Goal: Information Seeking & Learning: Compare options

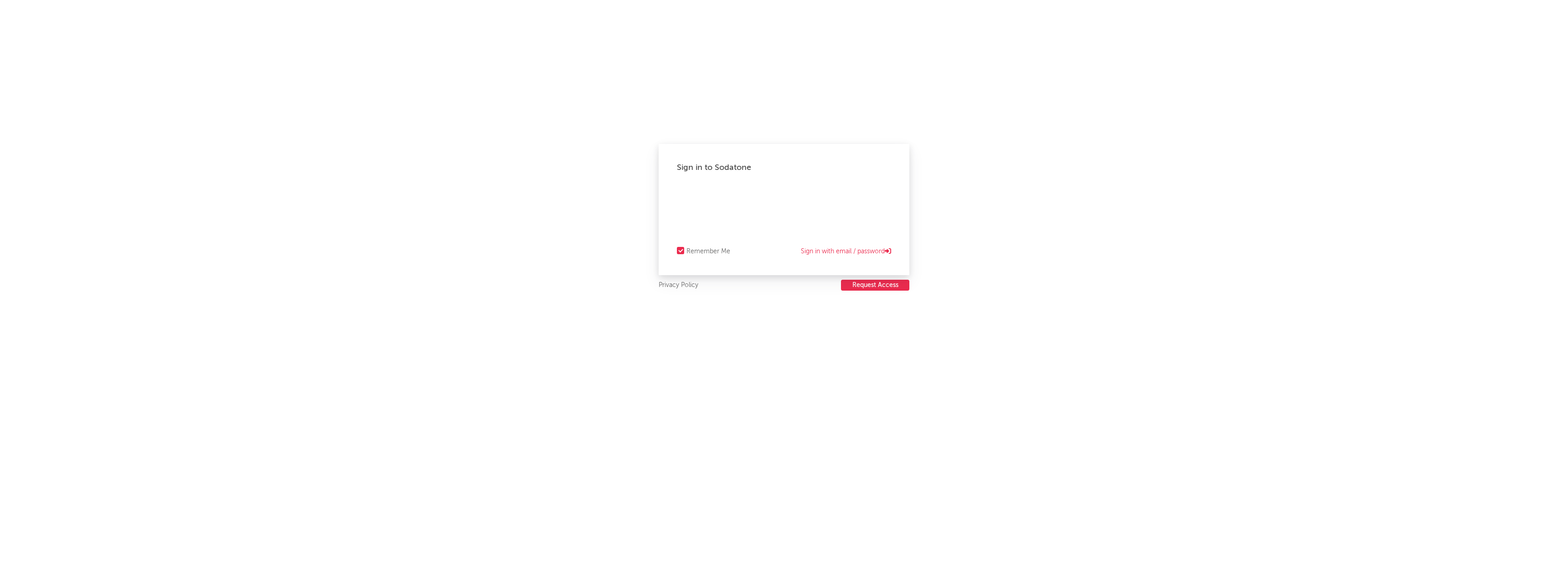
select select "recorded_music"
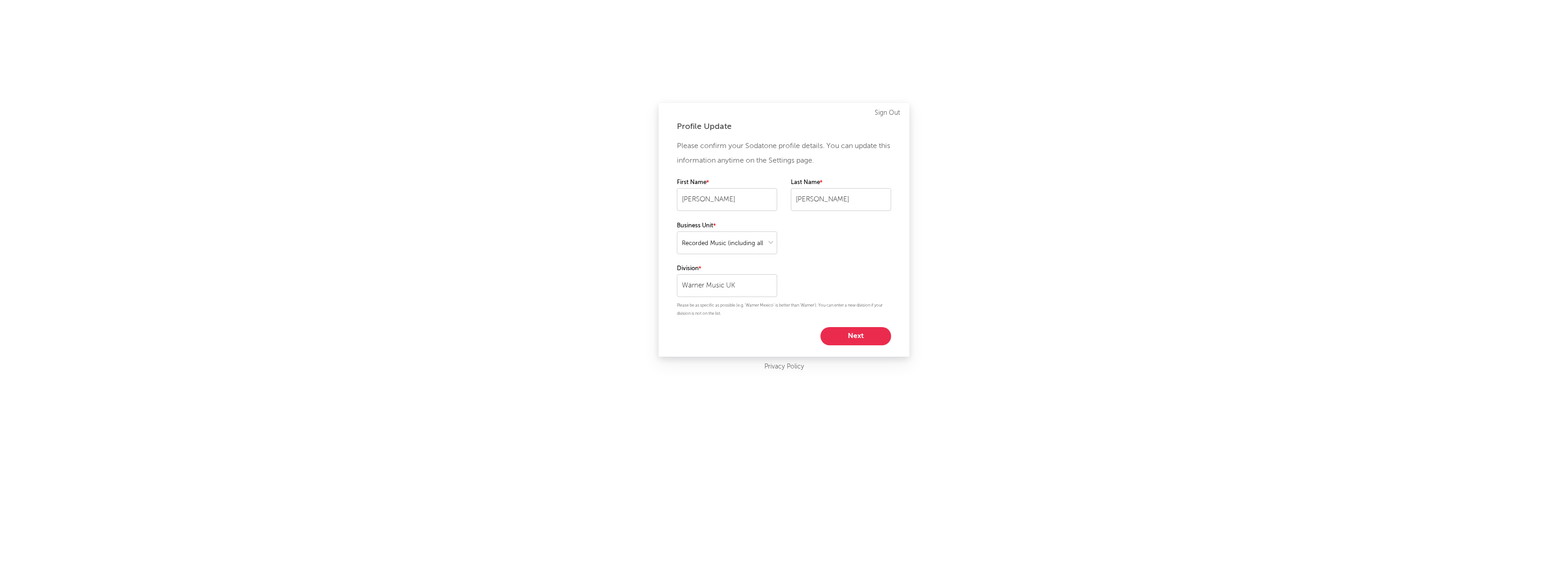
click at [846, 333] on button "Next" at bounding box center [856, 336] width 71 height 18
select select "other"
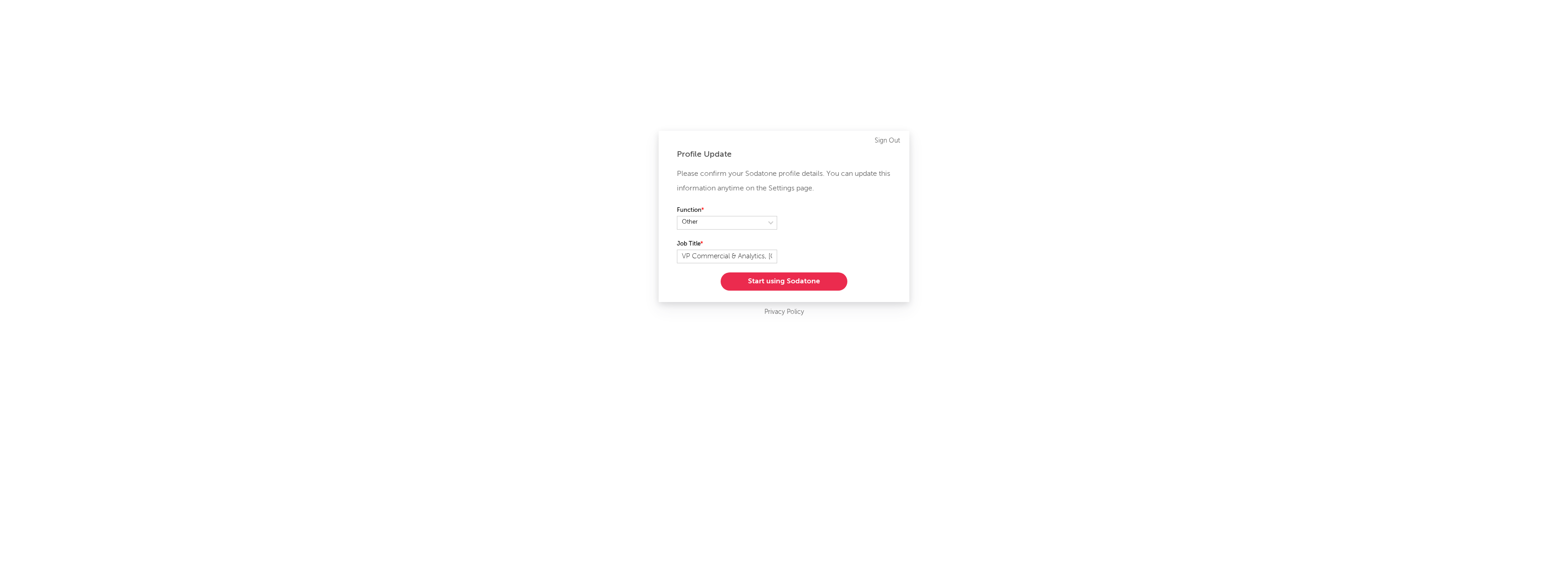
click at [794, 279] on button "Start using Sodatone" at bounding box center [784, 282] width 127 height 18
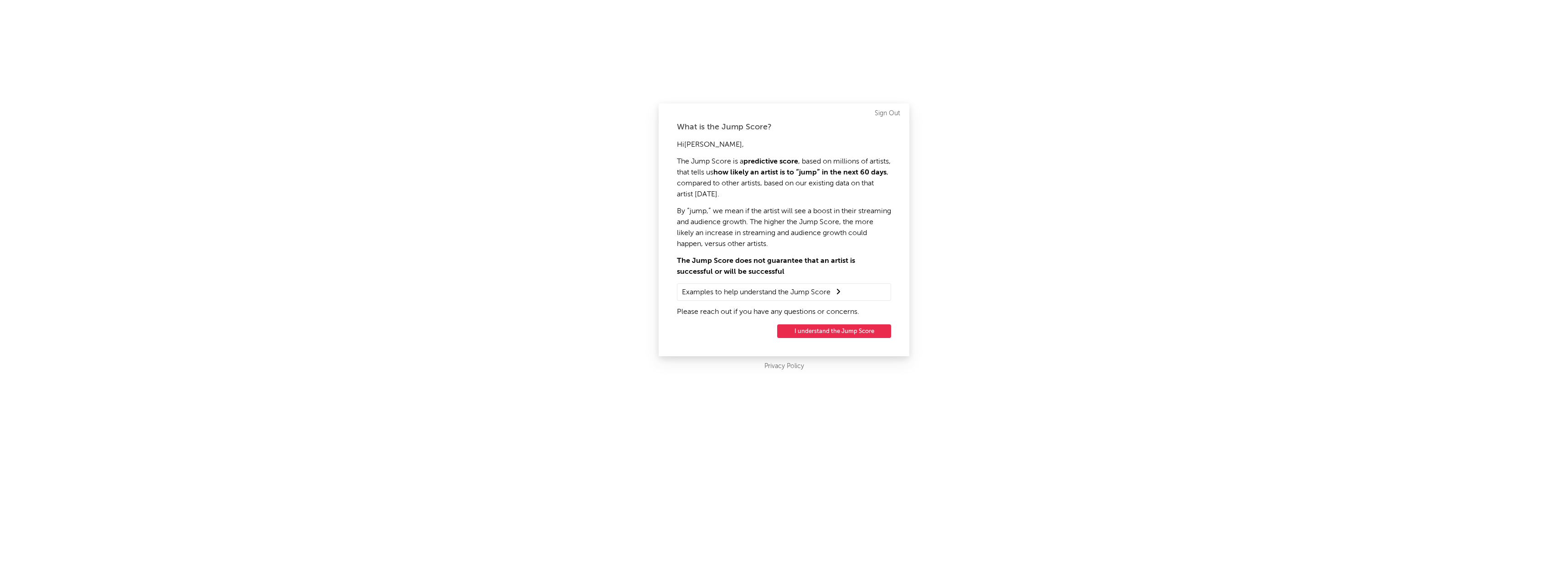
click at [809, 331] on button "I understand the Jump Score" at bounding box center [834, 331] width 114 height 13
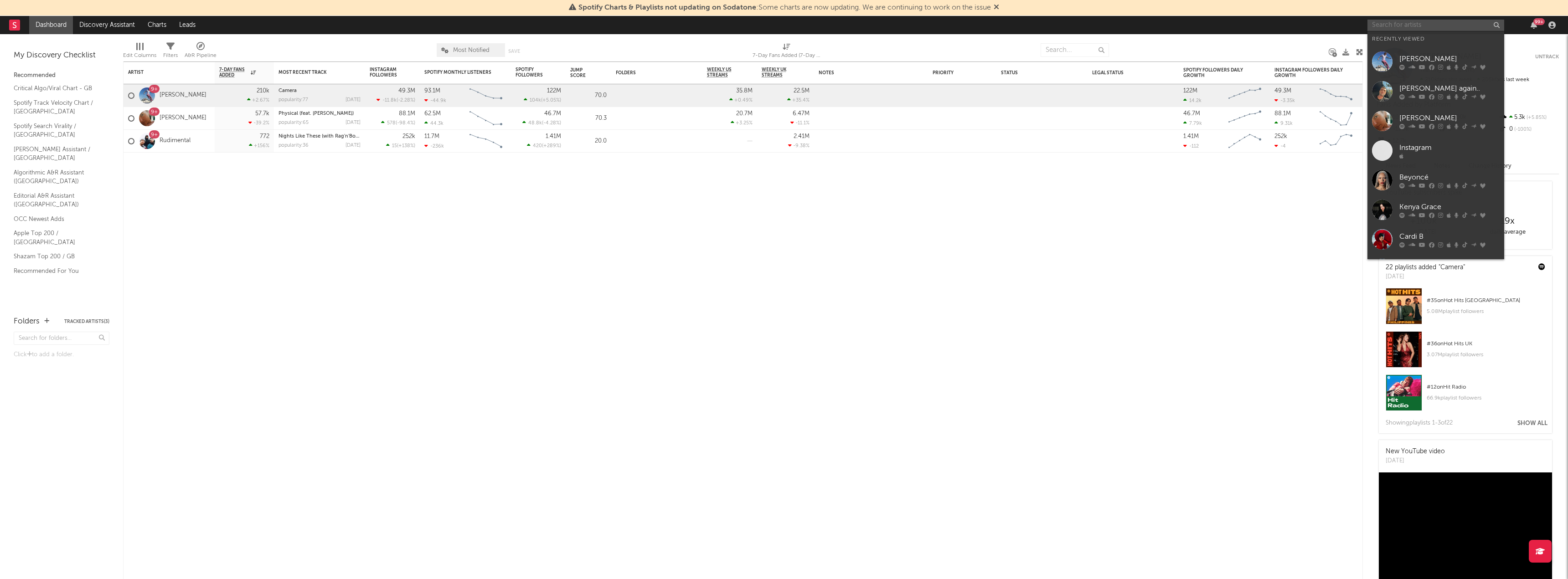
click at [1454, 20] on input "text" at bounding box center [1436, 25] width 137 height 12
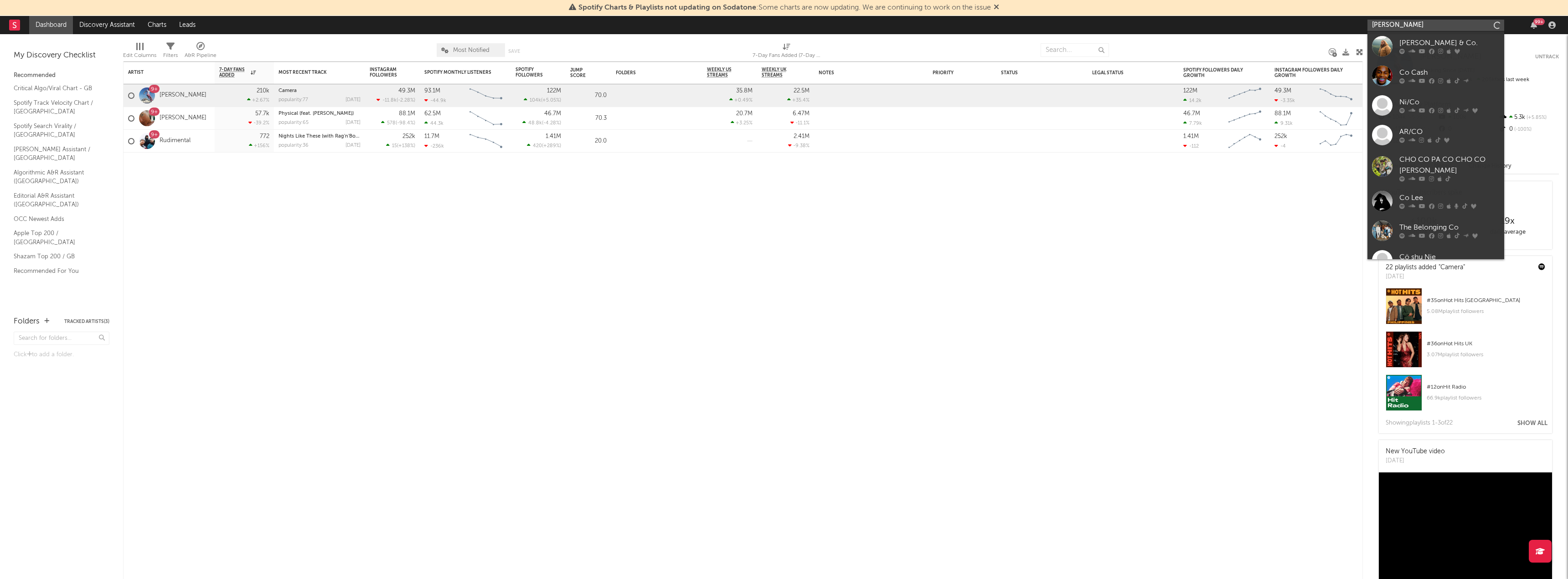
type input "[PERSON_NAME]"
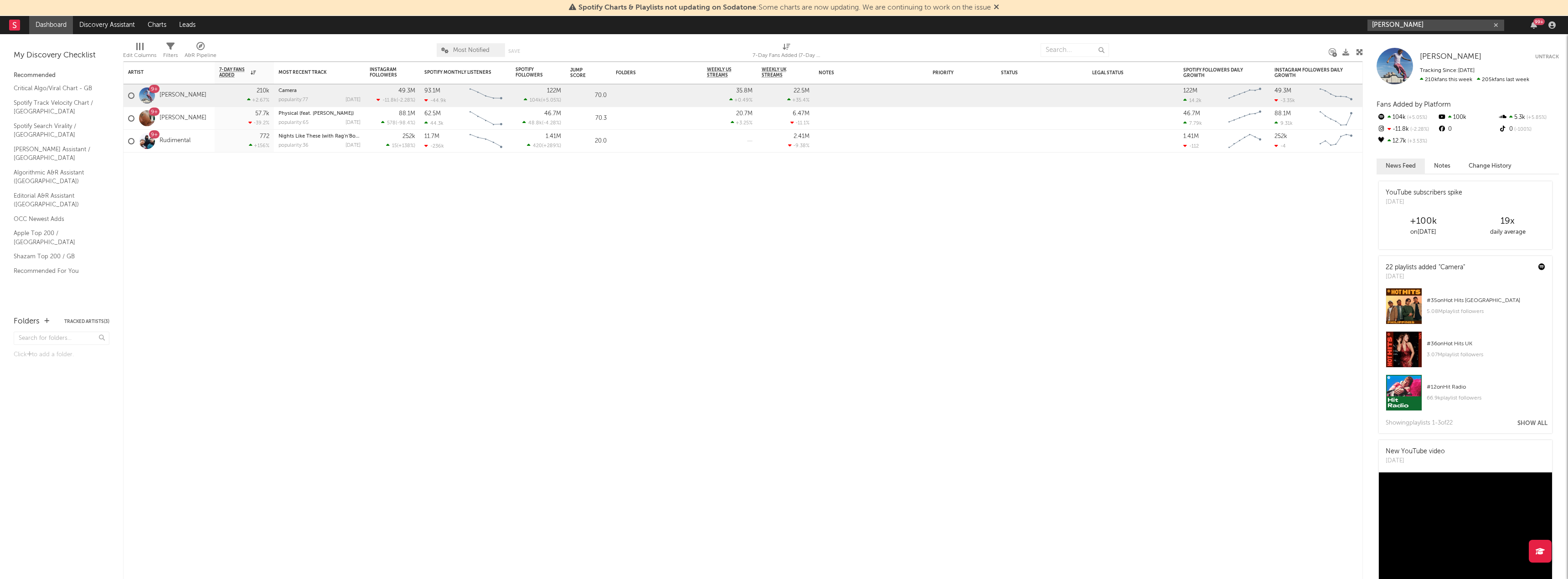
click at [1482, 24] on input "[PERSON_NAME]" at bounding box center [1436, 25] width 137 height 12
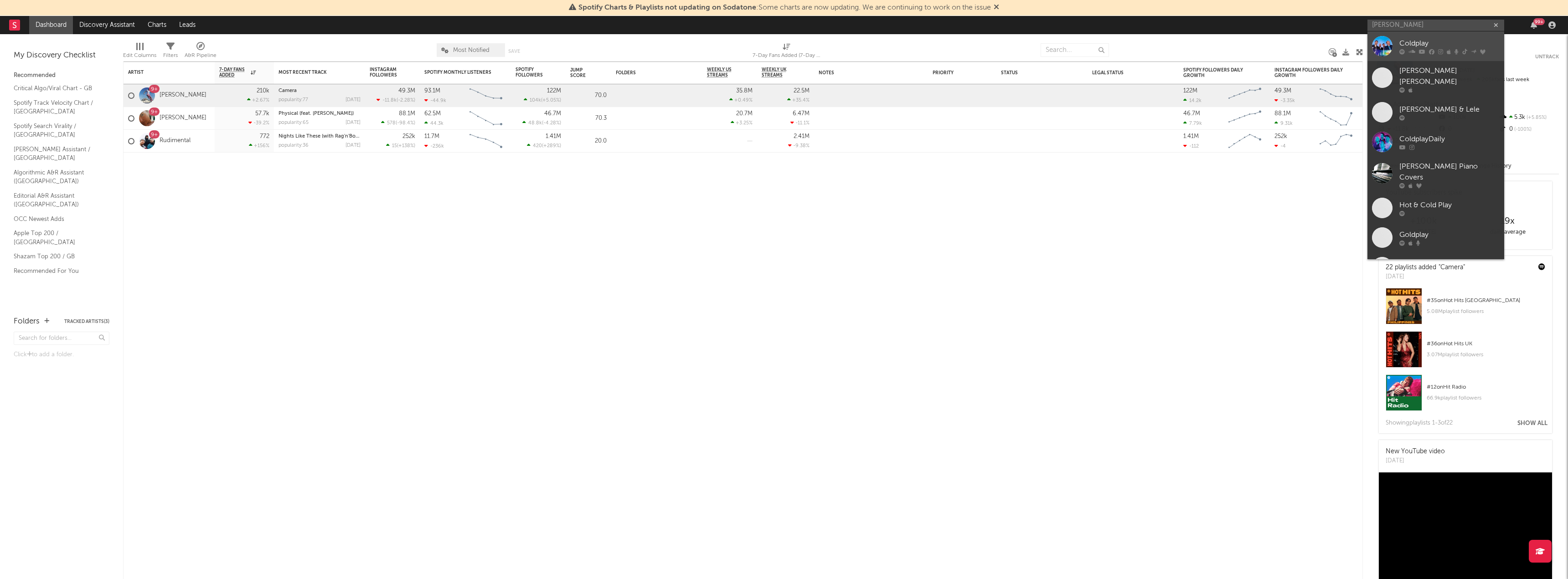
click at [1416, 41] on div "Coldplay" at bounding box center [1449, 43] width 100 height 11
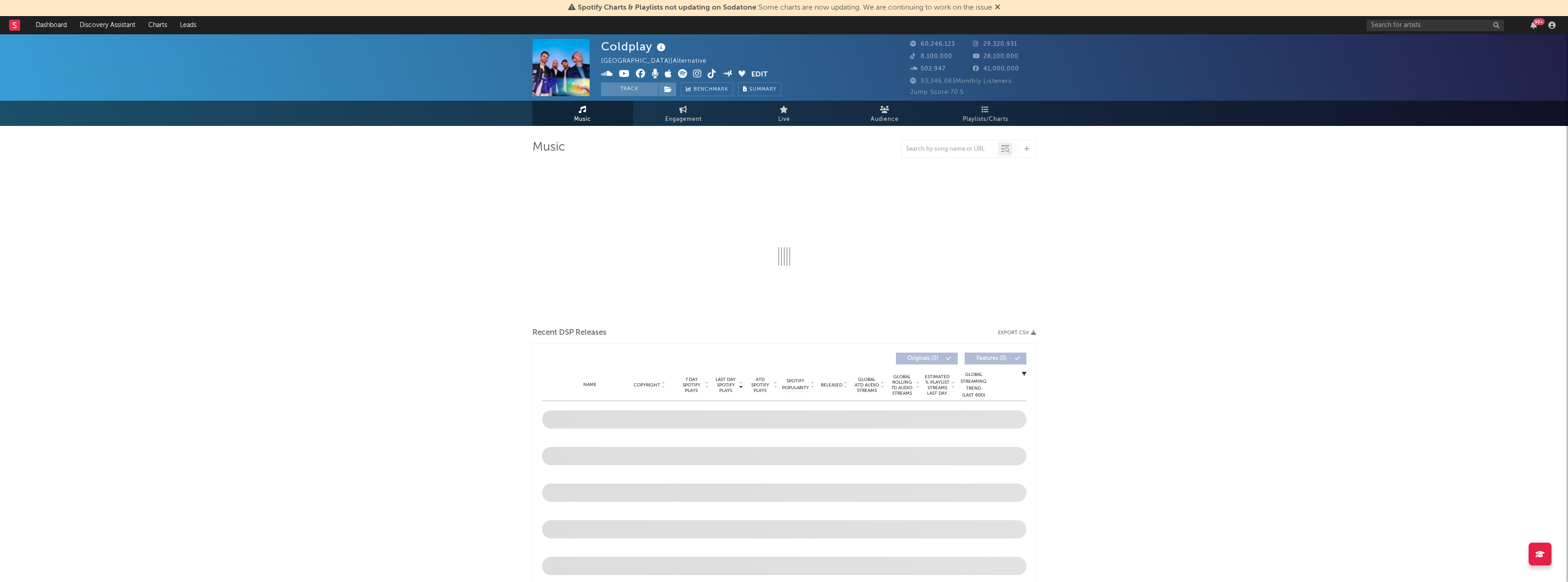
select select "6m"
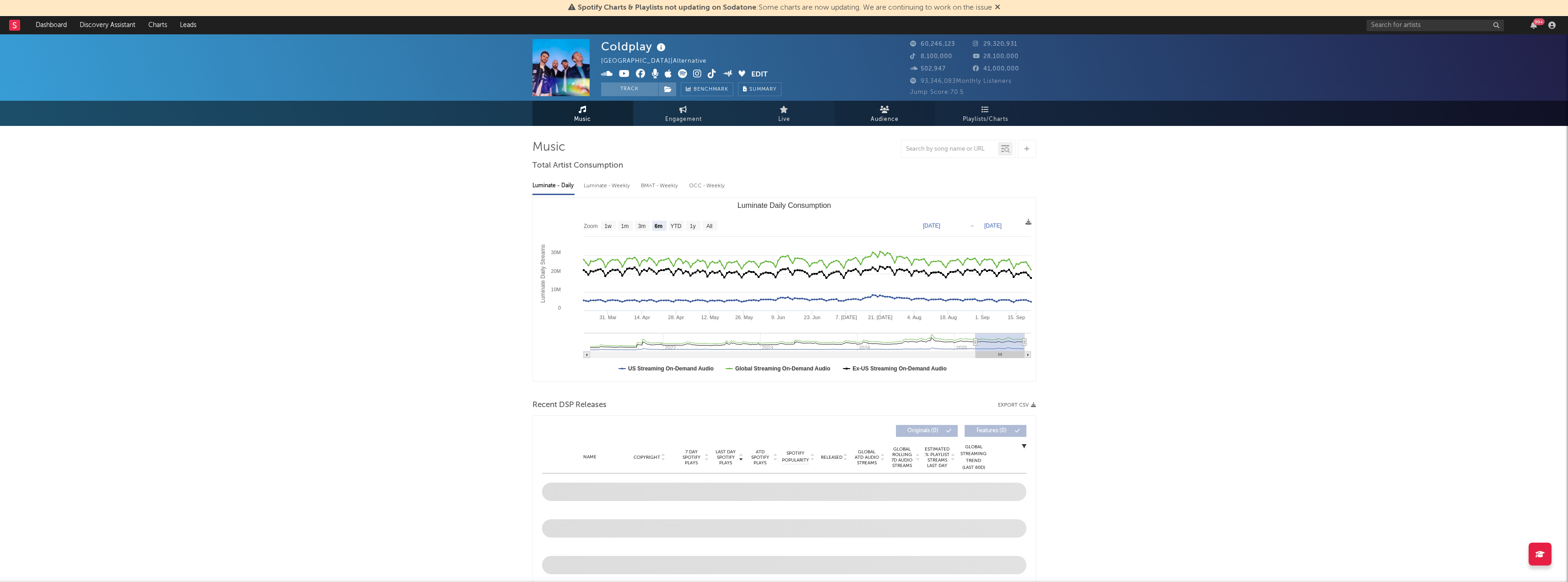
click at [883, 114] on span "Audience" at bounding box center [885, 119] width 28 height 11
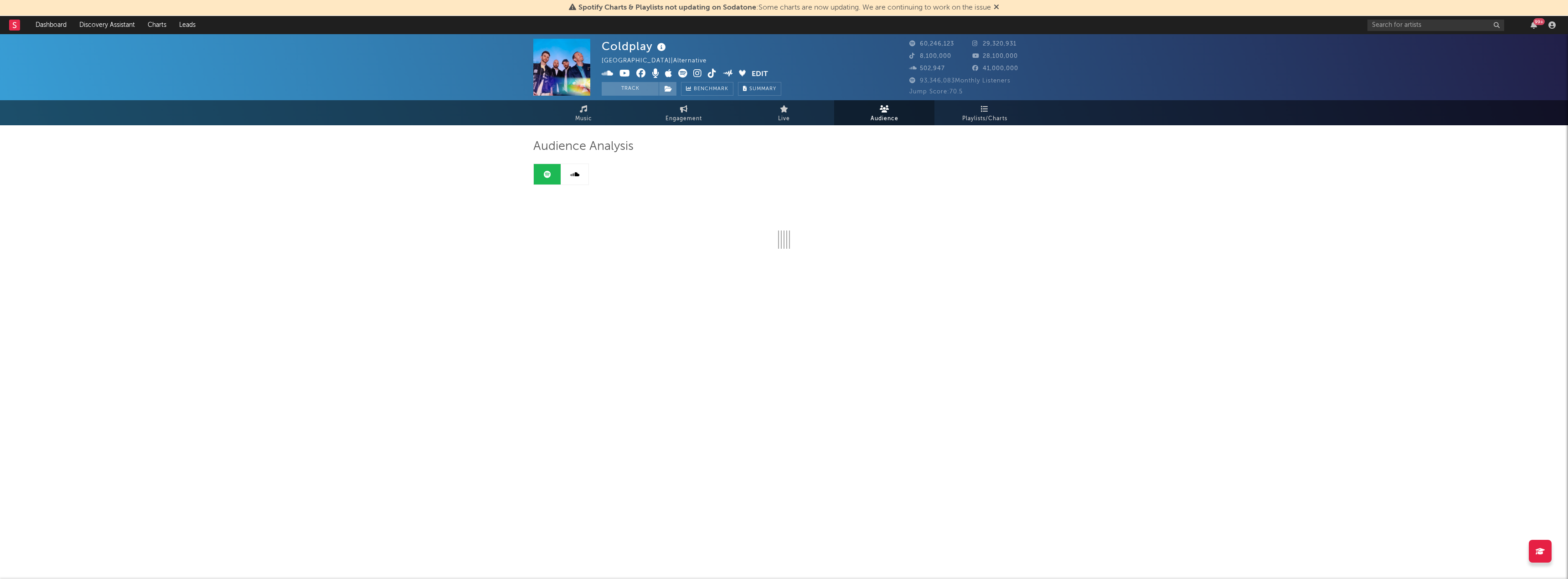
click at [547, 171] on icon at bounding box center [547, 175] width 7 height 7
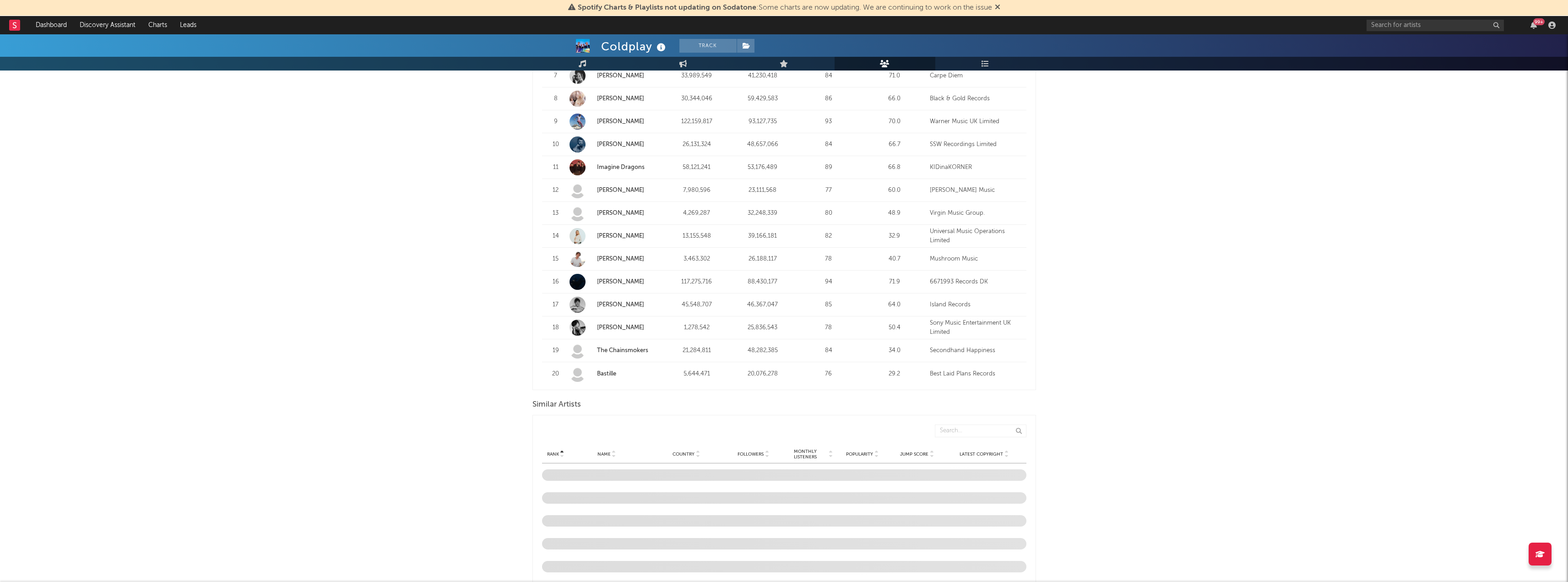
scroll to position [687, 0]
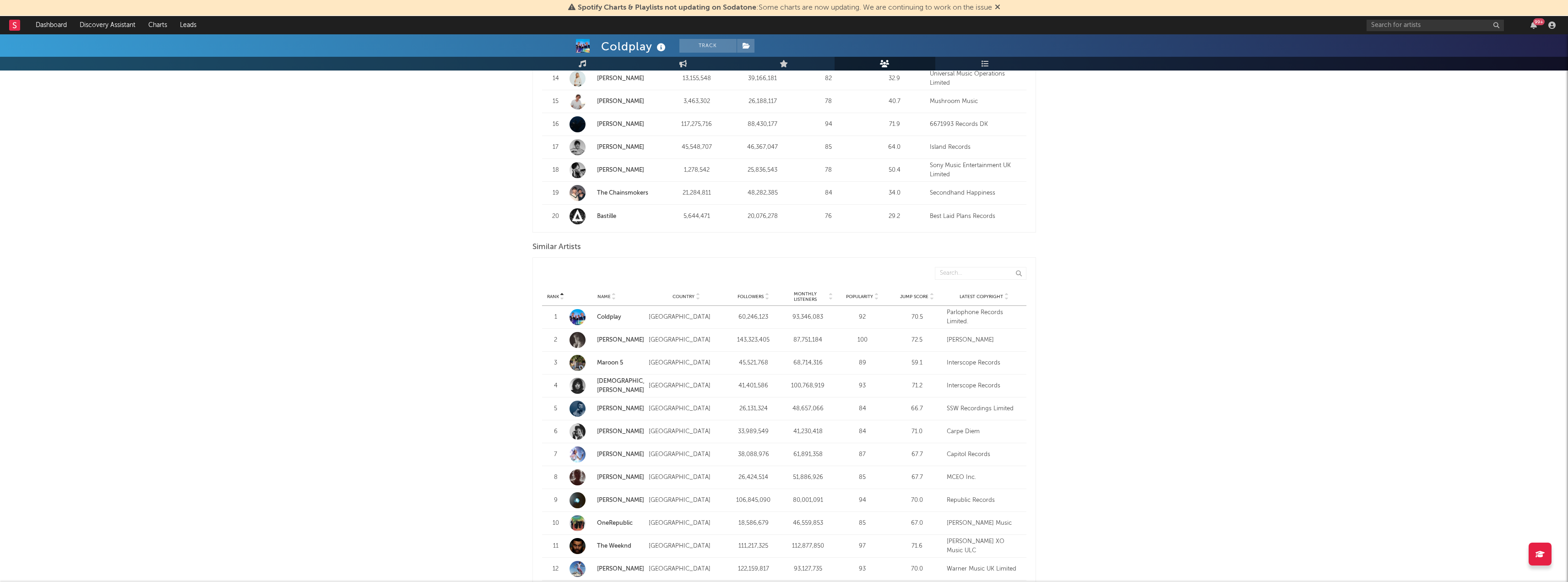
click at [792, 314] on div "93,346,083" at bounding box center [808, 317] width 50 height 9
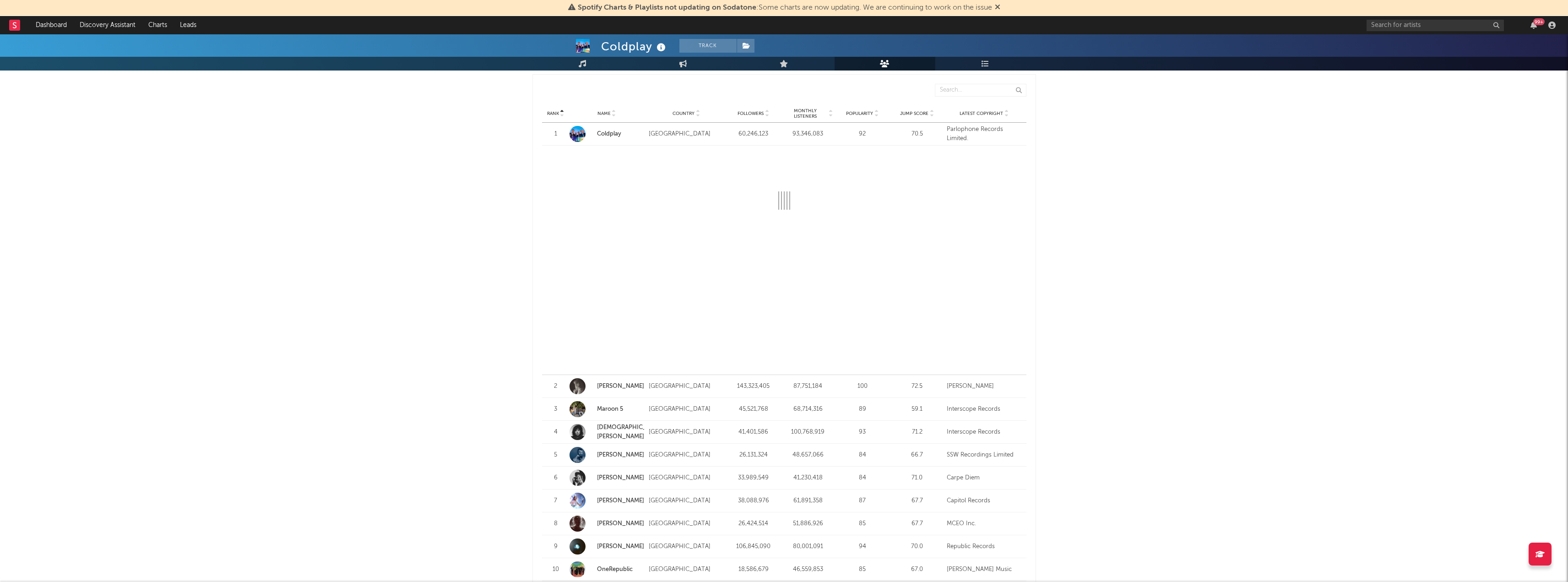
scroll to position [877, 0]
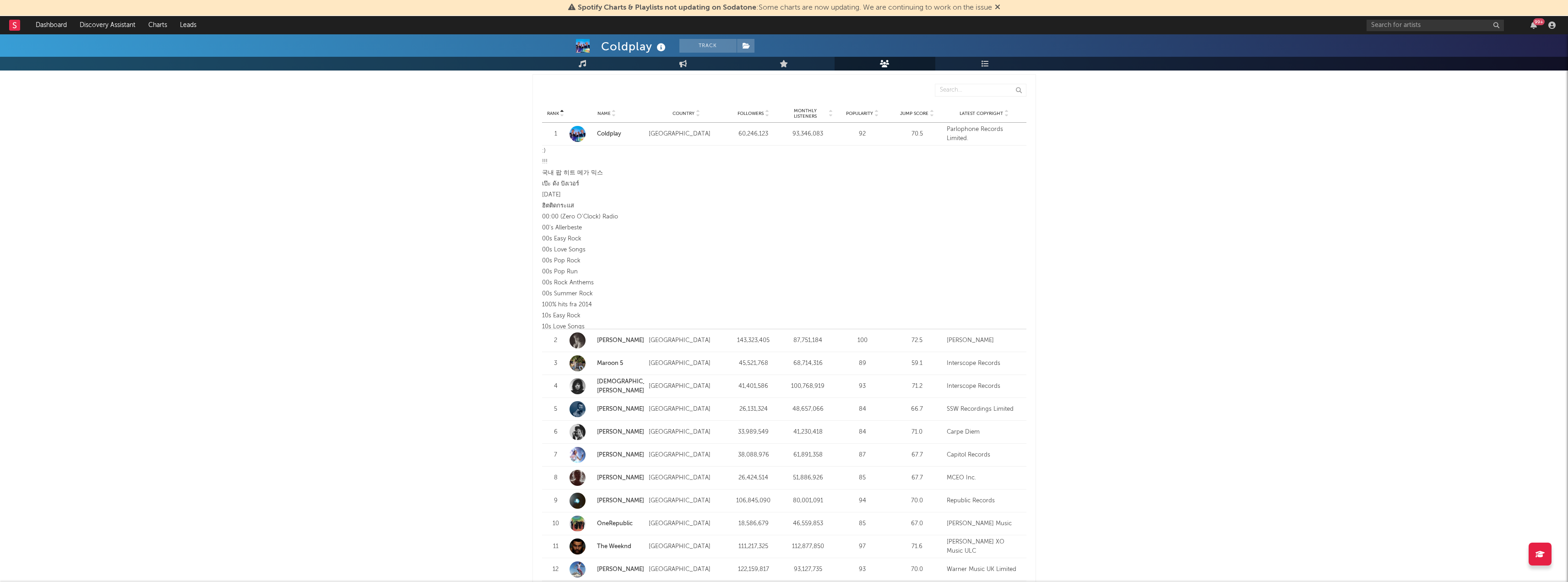
click at [803, 130] on div "93,346,083" at bounding box center [808, 134] width 50 height 9
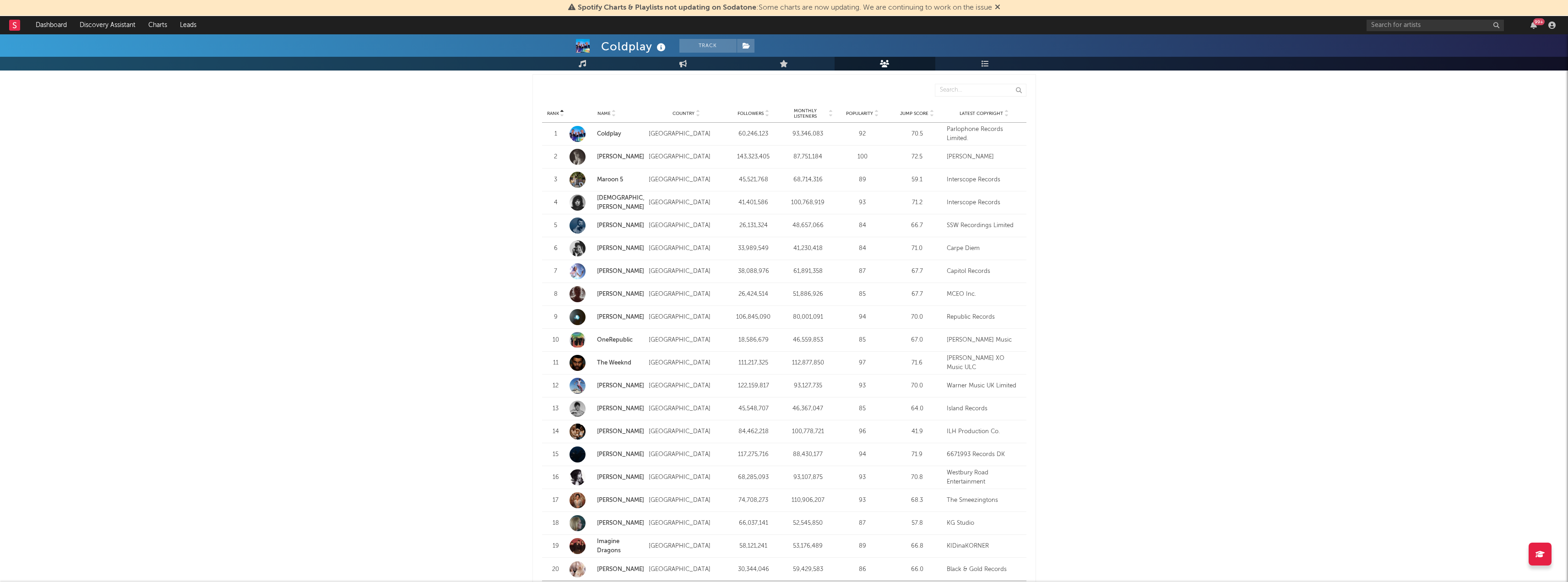
click at [803, 130] on div "93,346,083" at bounding box center [808, 134] width 50 height 9
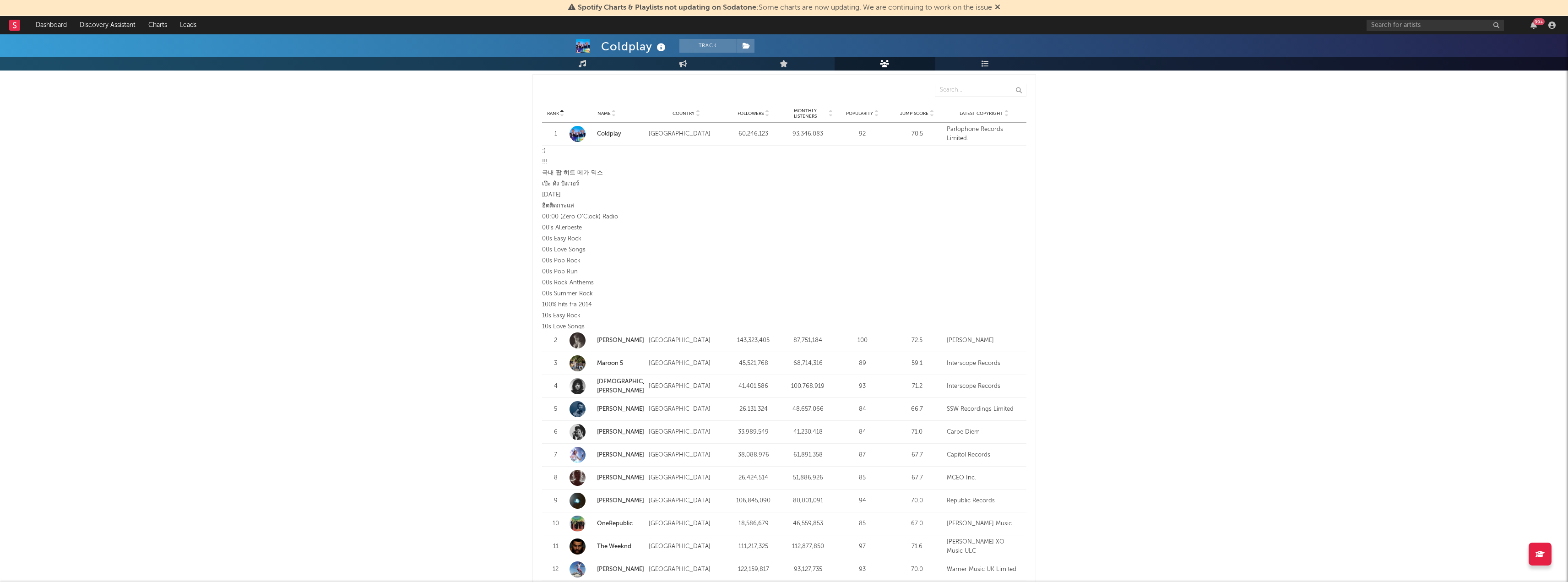
click at [803, 130] on div "93,346,083" at bounding box center [808, 134] width 50 height 9
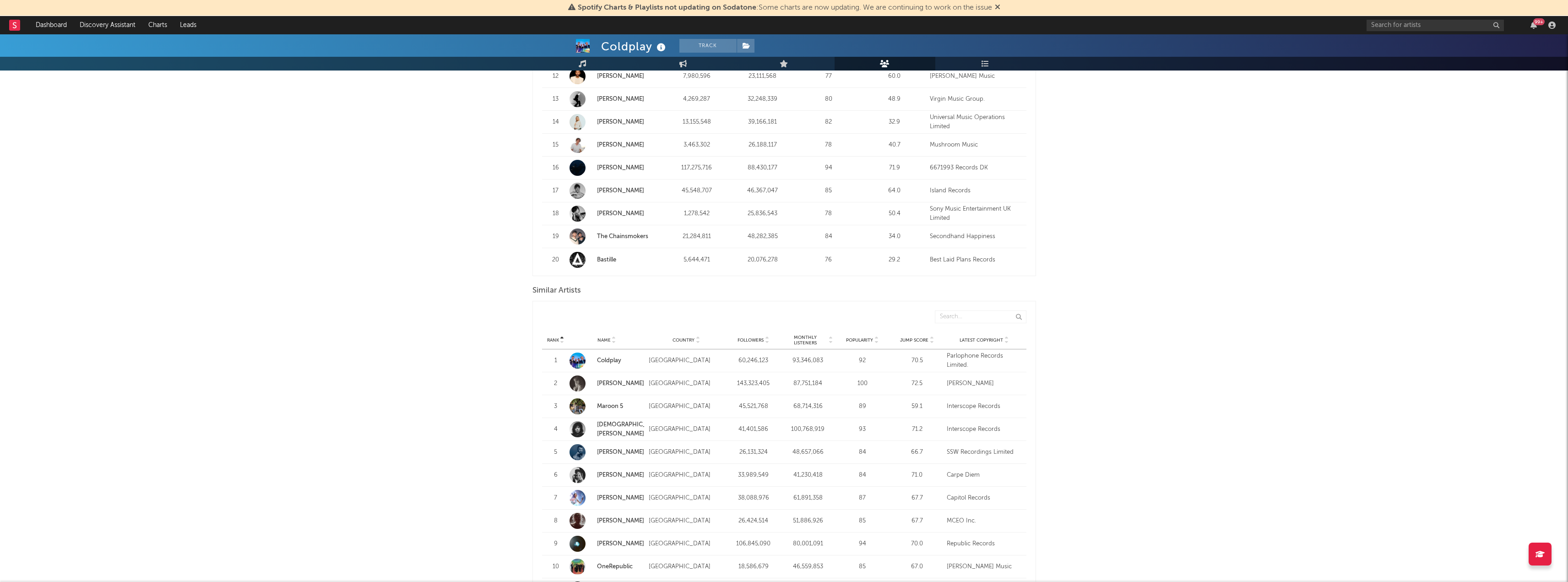
scroll to position [551, 0]
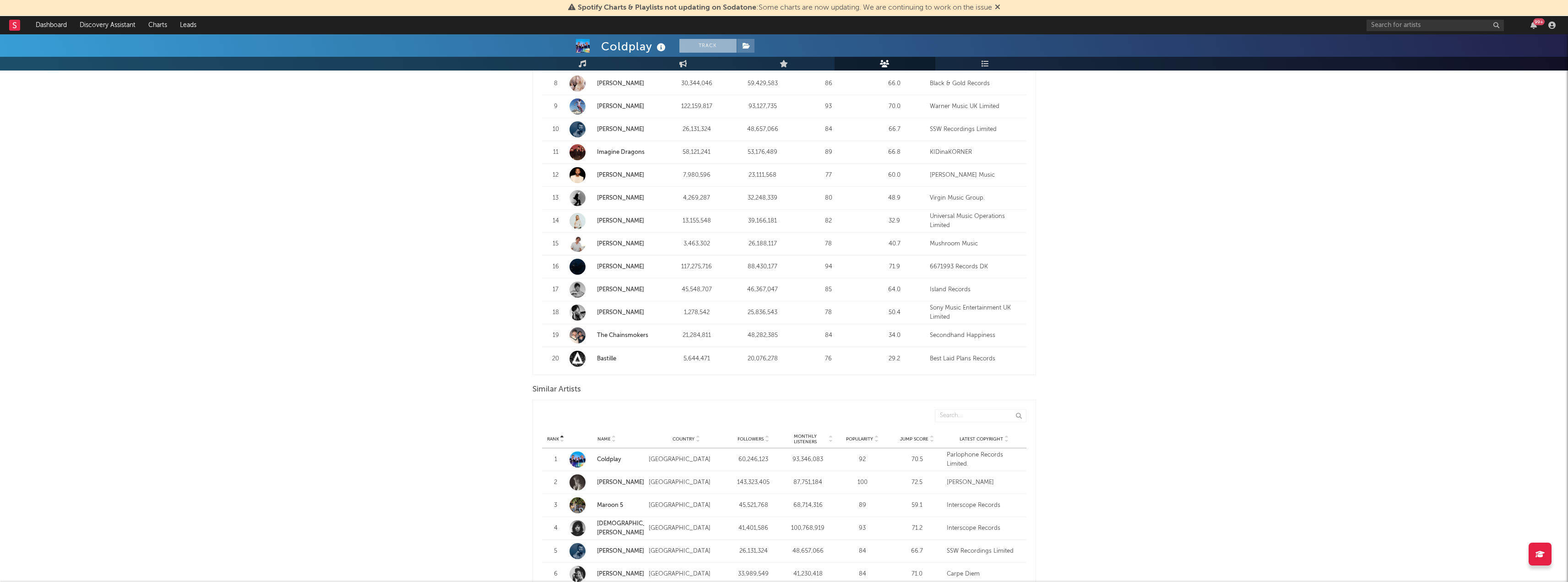
click at [712, 41] on button "Track" at bounding box center [708, 46] width 57 height 13
click at [741, 44] on span at bounding box center [746, 46] width 18 height 13
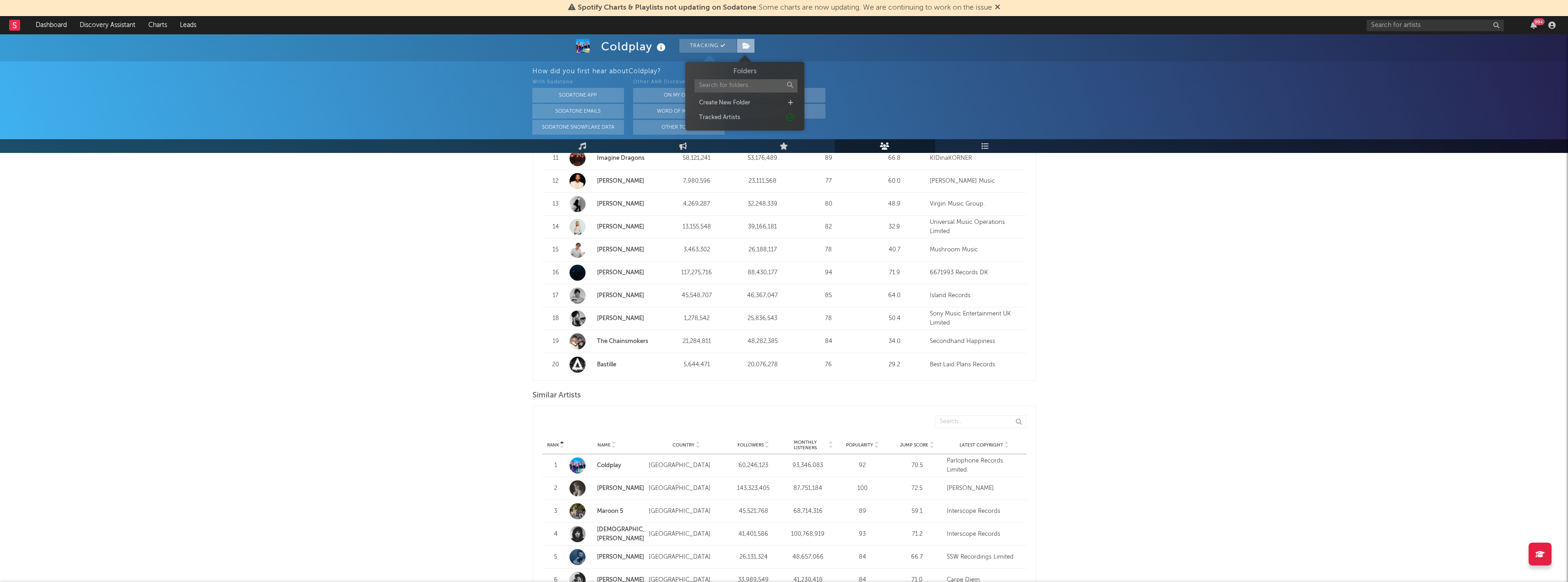
scroll to position [633, 0]
click at [1039, 87] on div "With Sodatone Sodatone App Sodatone Emails Sodatone Snowflake Data Other A&R Di…" at bounding box center [1050, 106] width 1036 height 57
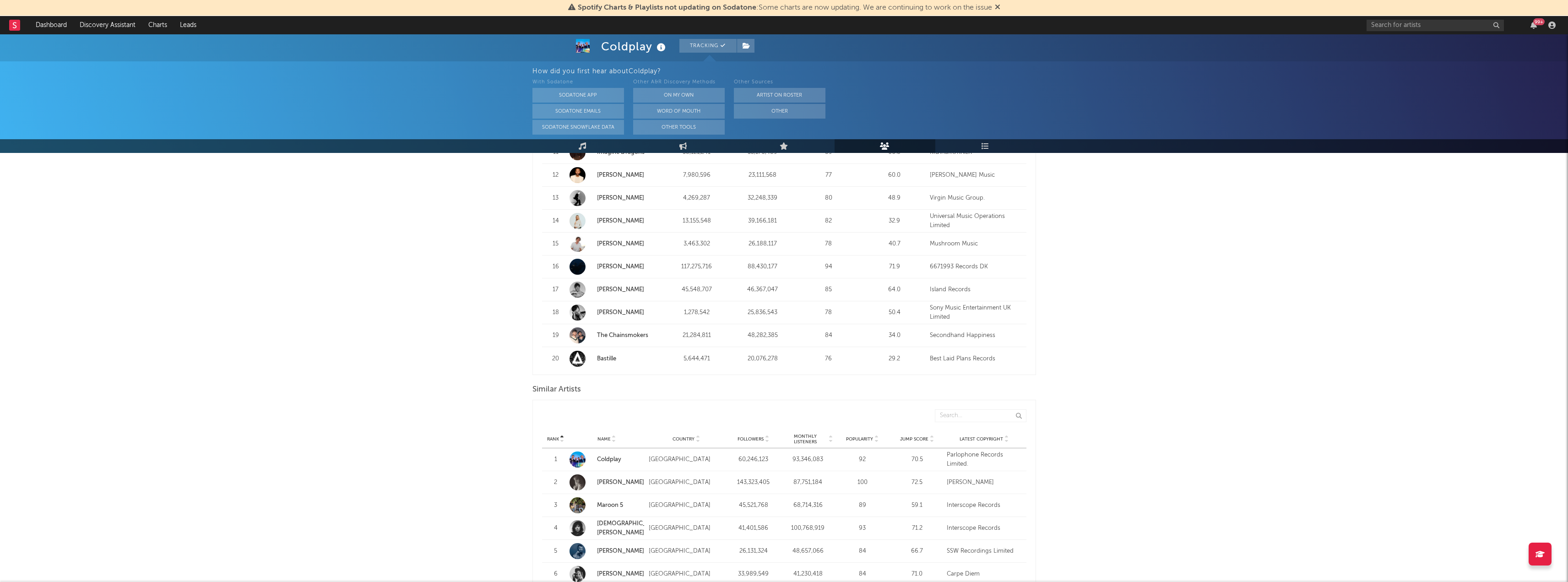
click at [1201, 246] on div "[PERSON_NAME] Tracking [GEOGRAPHIC_DATA] | Alternative Edit Tracking Email Aler…" at bounding box center [784, 197] width 1568 height 1593
click at [714, 45] on button "Tracking" at bounding box center [708, 46] width 57 height 13
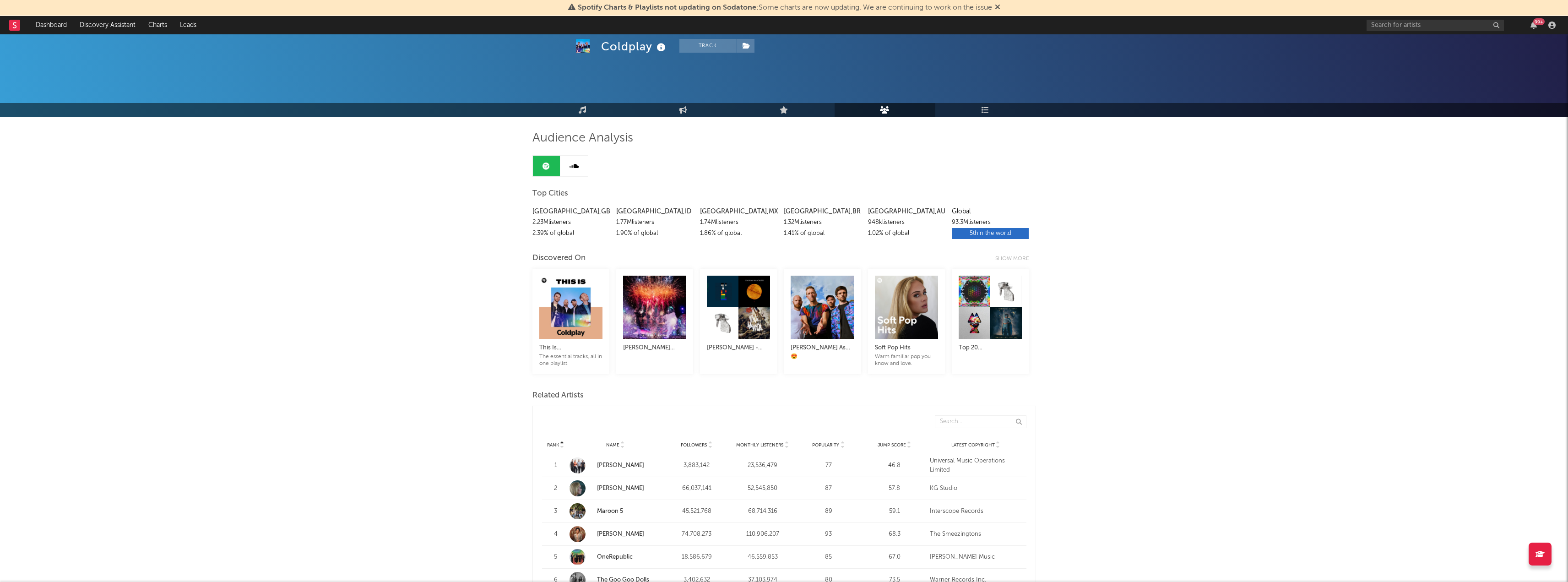
scroll to position [0, 0]
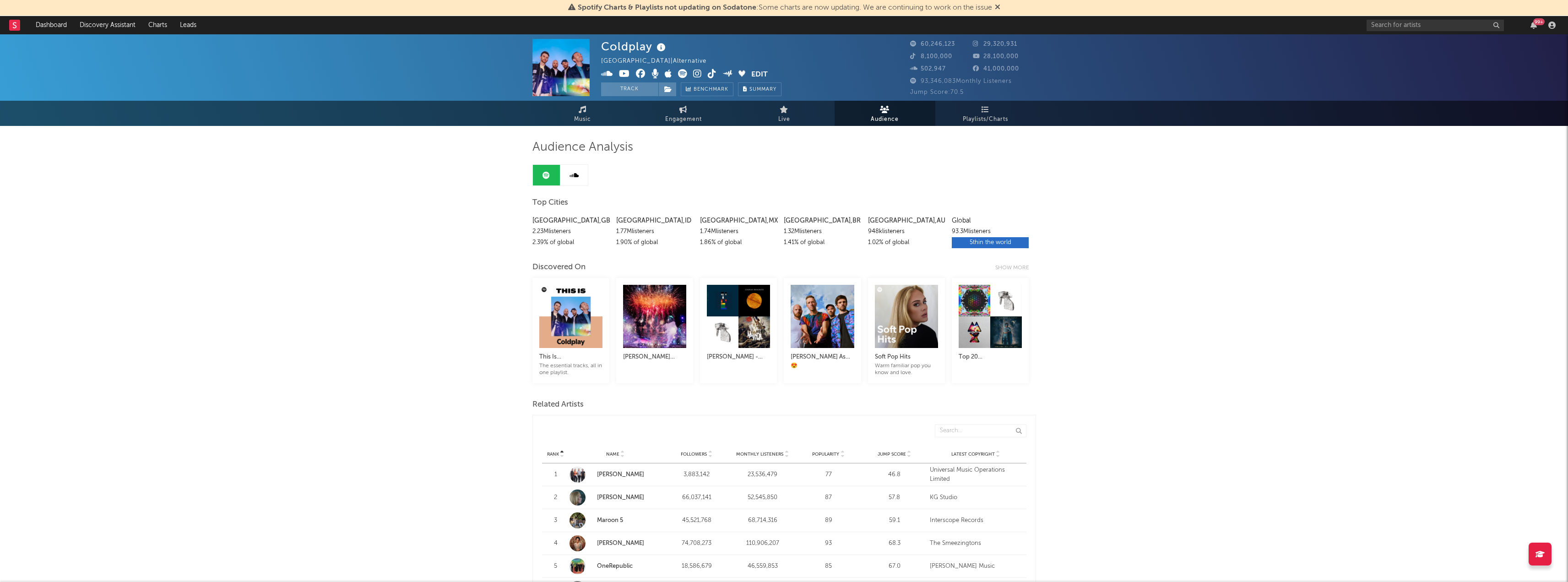
click at [992, 243] on div "5th in the world" at bounding box center [990, 243] width 77 height 11
click at [971, 230] on div "93.3M listeners" at bounding box center [990, 232] width 77 height 11
click at [673, 116] on span "Engagement" at bounding box center [683, 119] width 37 height 11
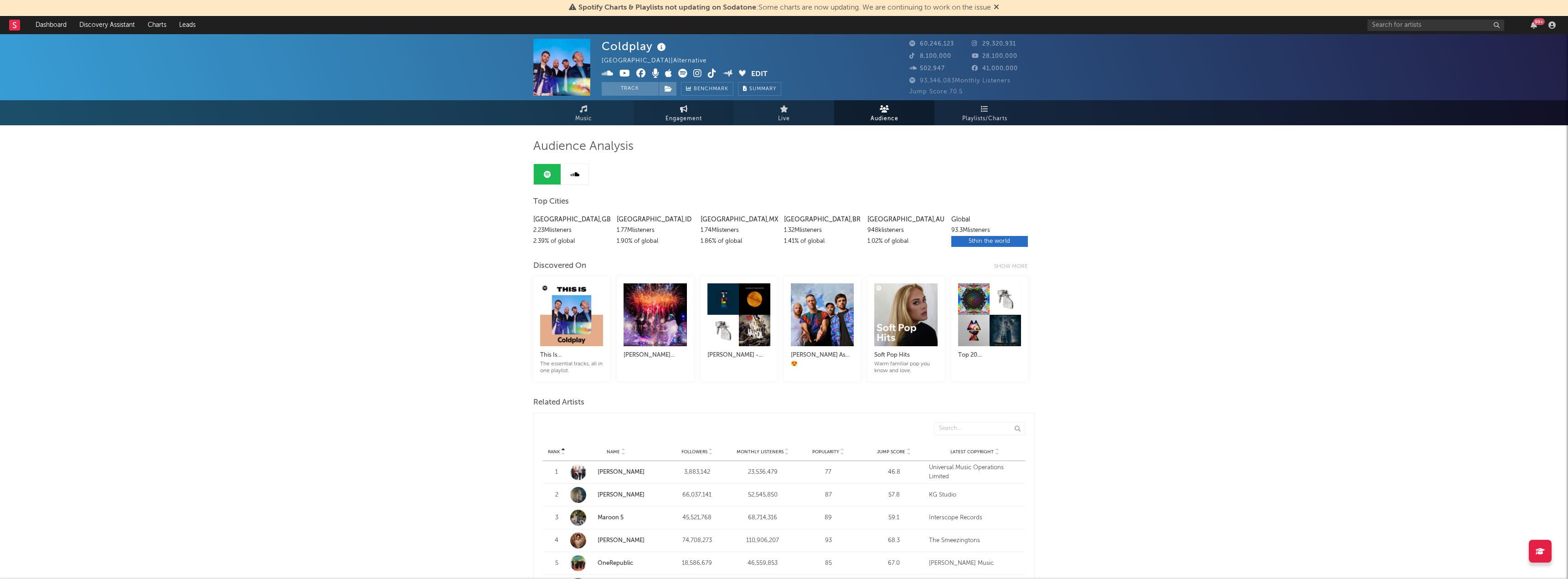
select select "1w"
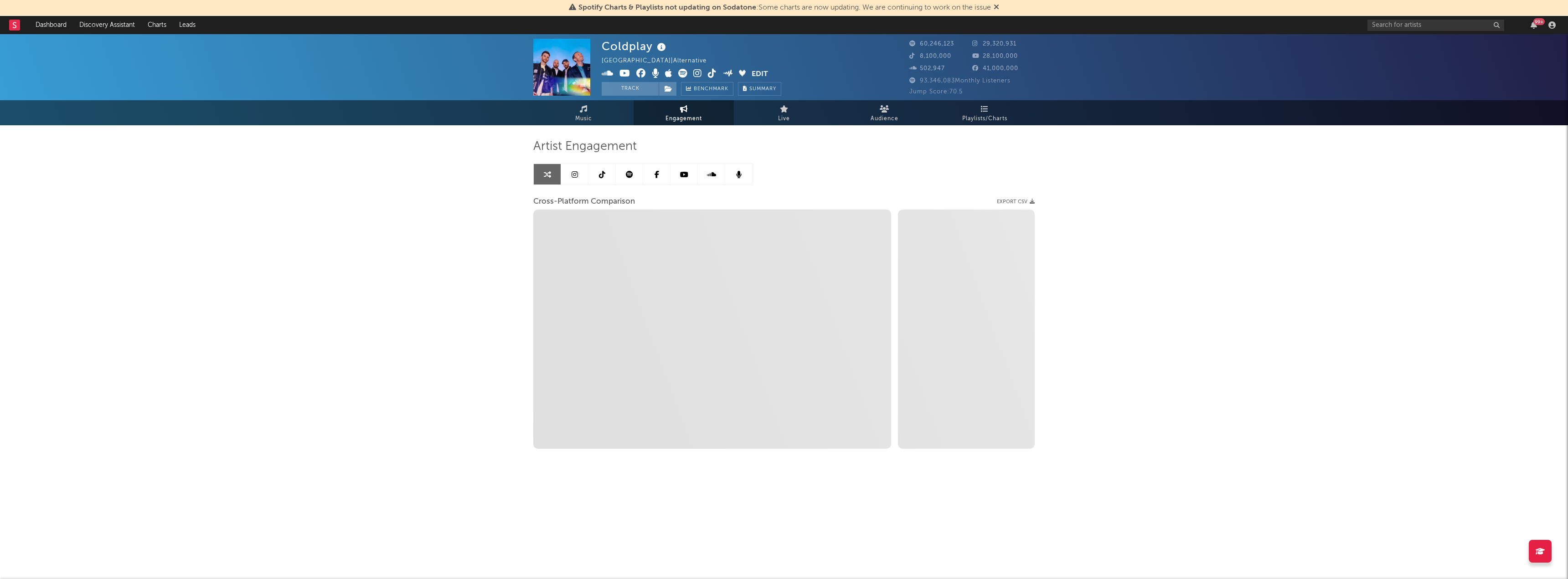
click at [629, 168] on link at bounding box center [629, 175] width 27 height 21
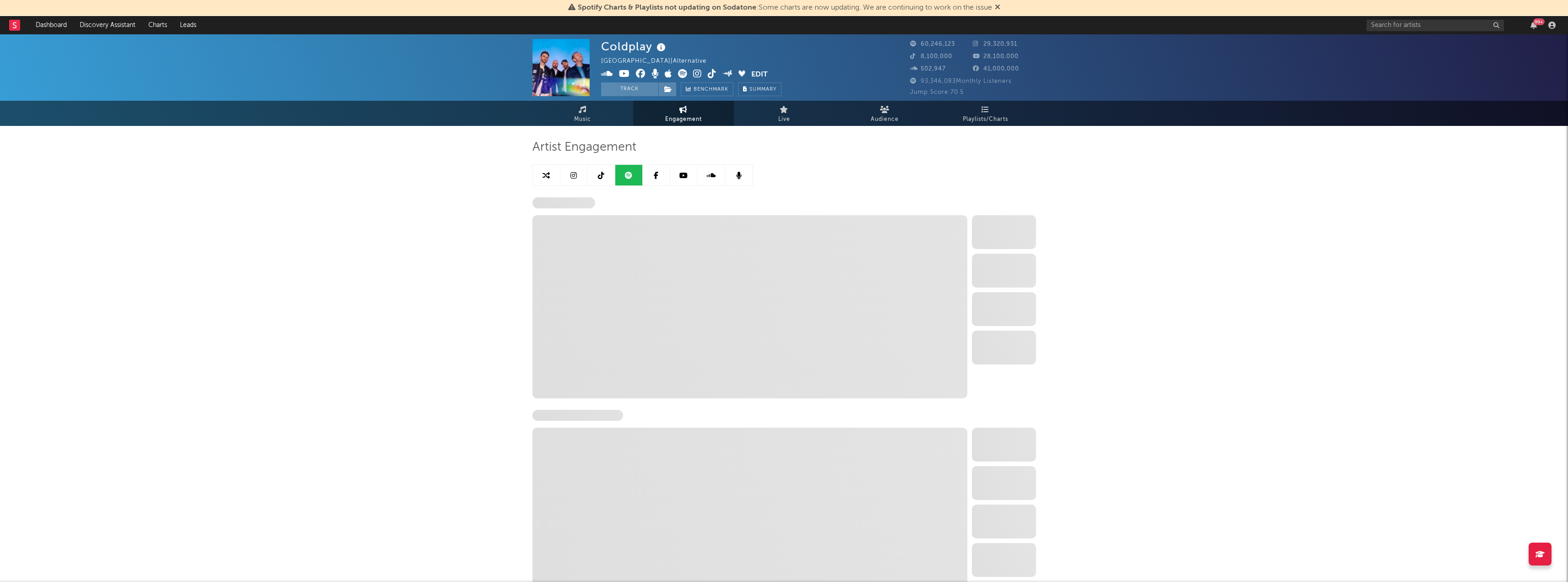
select select "6m"
select select "1w"
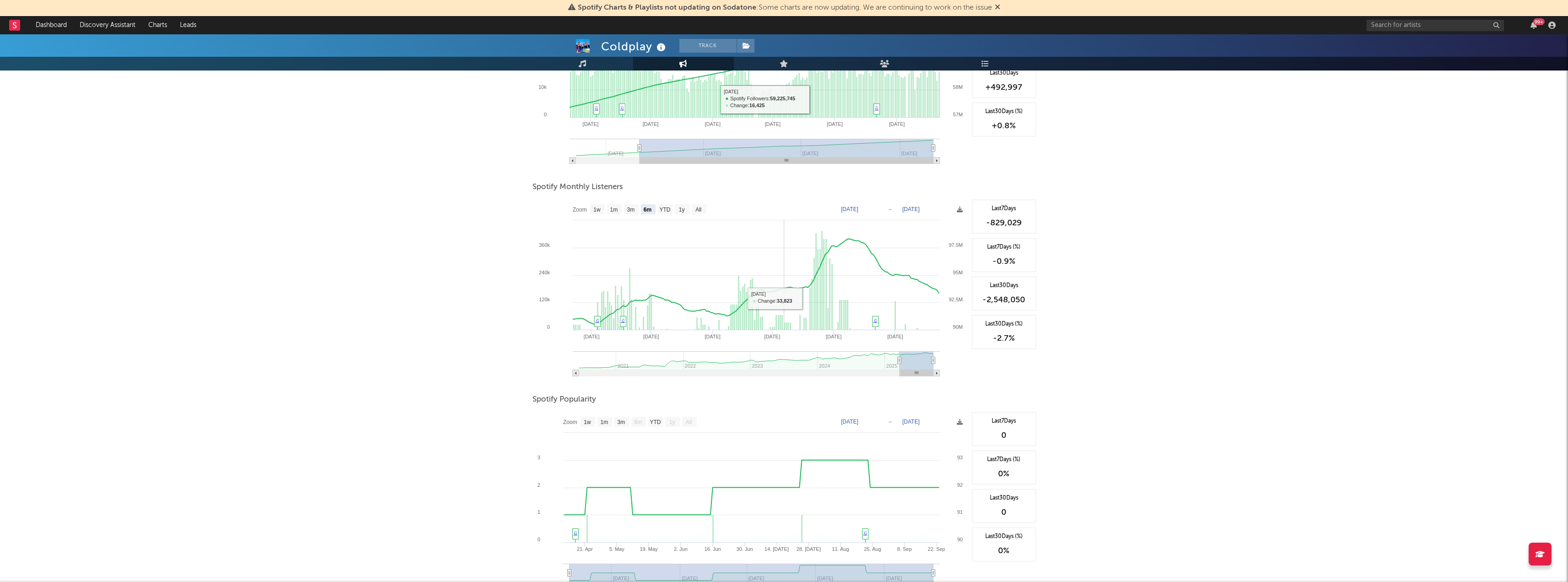
scroll to position [229, 0]
click at [697, 210] on text "All" at bounding box center [698, 208] width 6 height 6
select select "All"
type input "[DATE]"
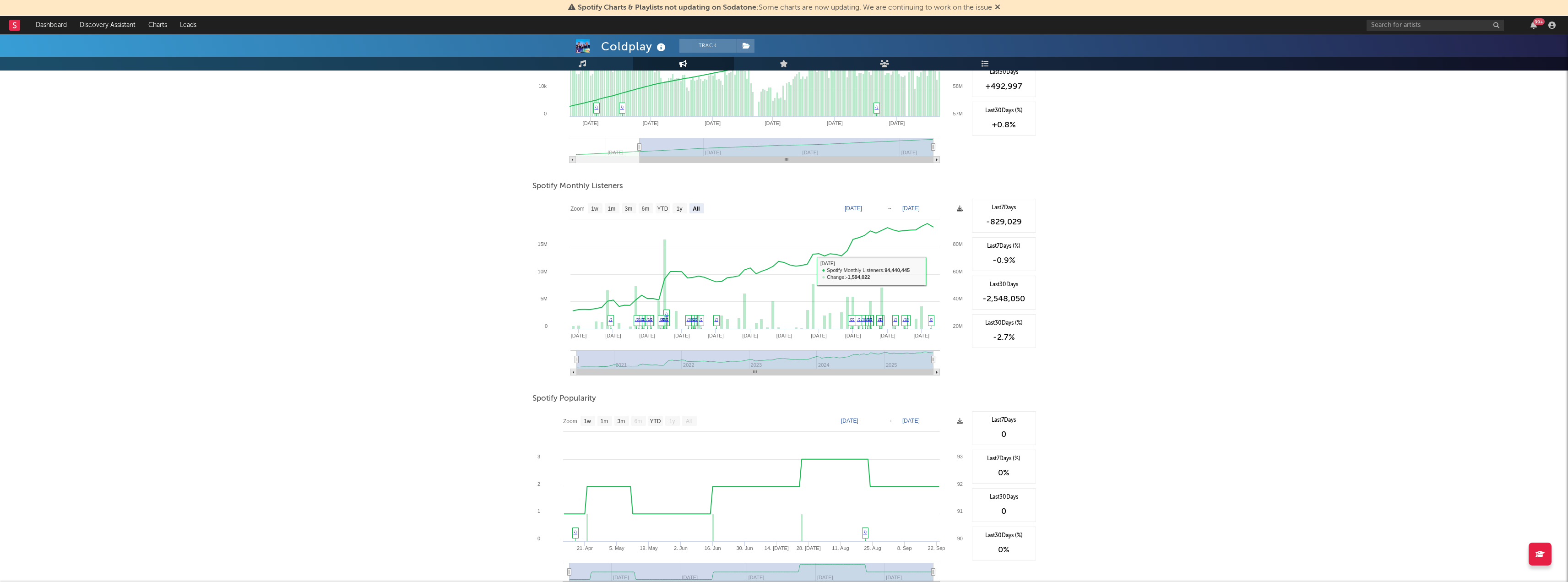
click at [960, 207] on icon at bounding box center [960, 208] width 6 height 6
click at [960, 208] on icon at bounding box center [960, 208] width 6 height 6
click at [936, 219] on span "Download as CSV" at bounding box center [916, 218] width 92 height 15
drag, startPoint x: 905, startPoint y: 217, endPoint x: 831, endPoint y: 232, distance: 75.5
click at [905, 217] on span "Download as CSV" at bounding box center [916, 218] width 92 height 15
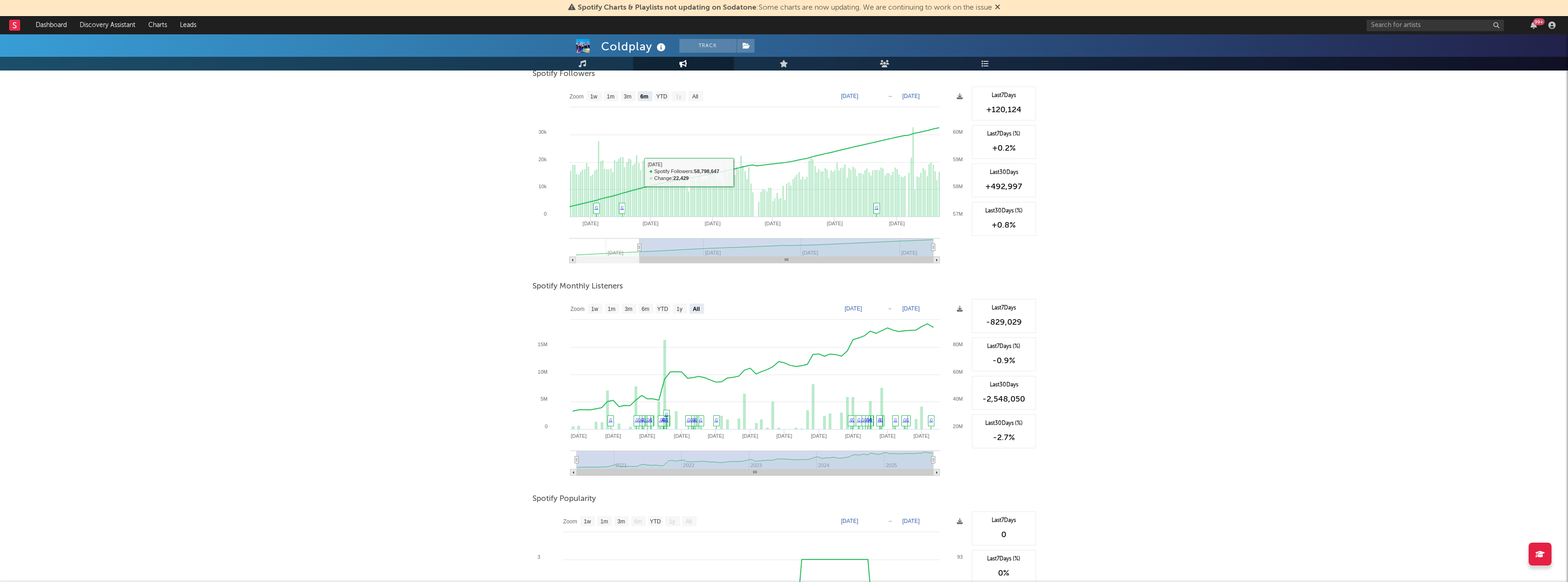
scroll to position [0, 0]
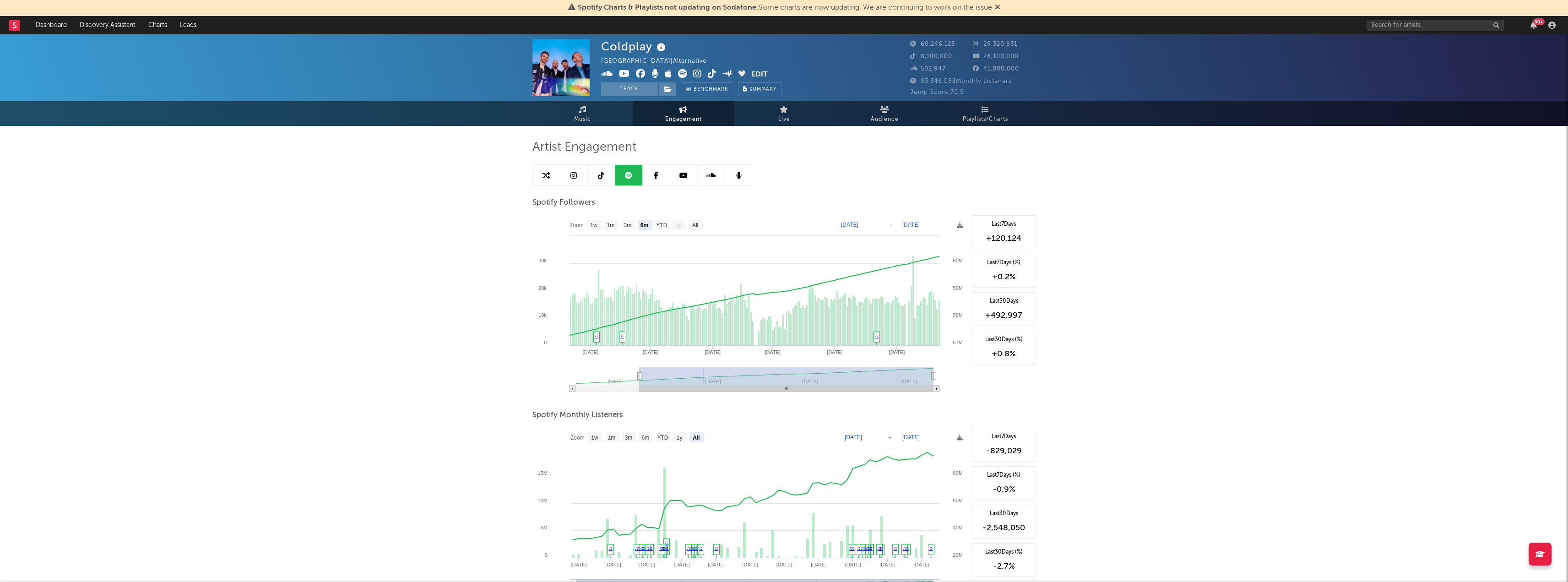
click at [1520, 116] on div "Music Engagement Live Audience Playlists/Charts" at bounding box center [784, 113] width 1568 height 25
click at [1463, 21] on input "text" at bounding box center [1435, 25] width 138 height 12
type input "[PERSON_NAME]"
click at [1463, 23] on input "[PERSON_NAME]" at bounding box center [1435, 25] width 138 height 12
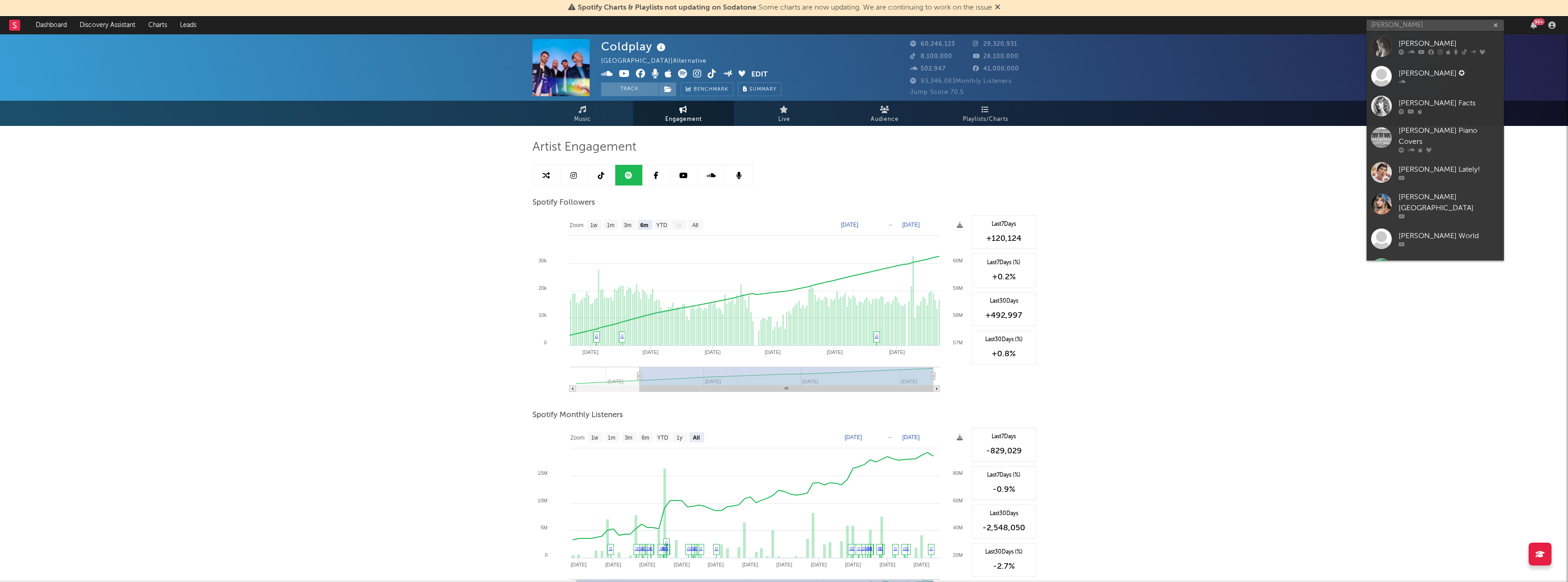
click at [1439, 43] on div "[PERSON_NAME]" at bounding box center [1449, 43] width 101 height 11
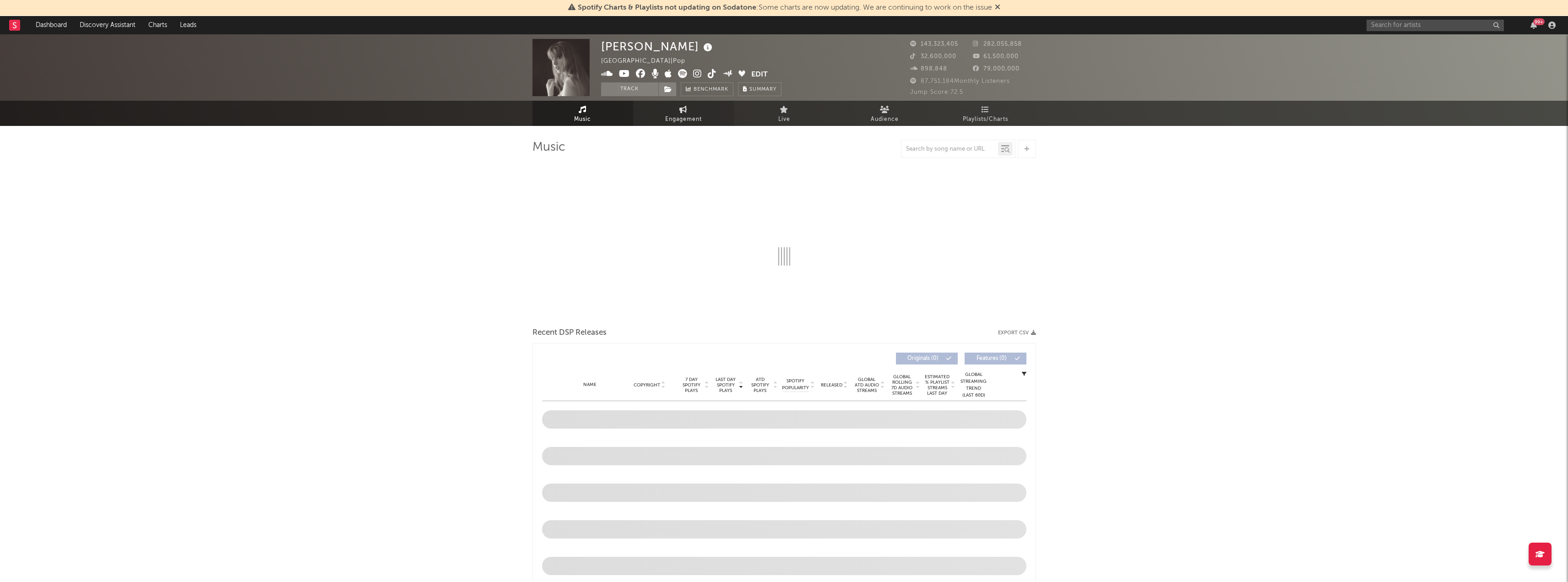
click at [685, 114] on span "Engagement" at bounding box center [683, 119] width 37 height 11
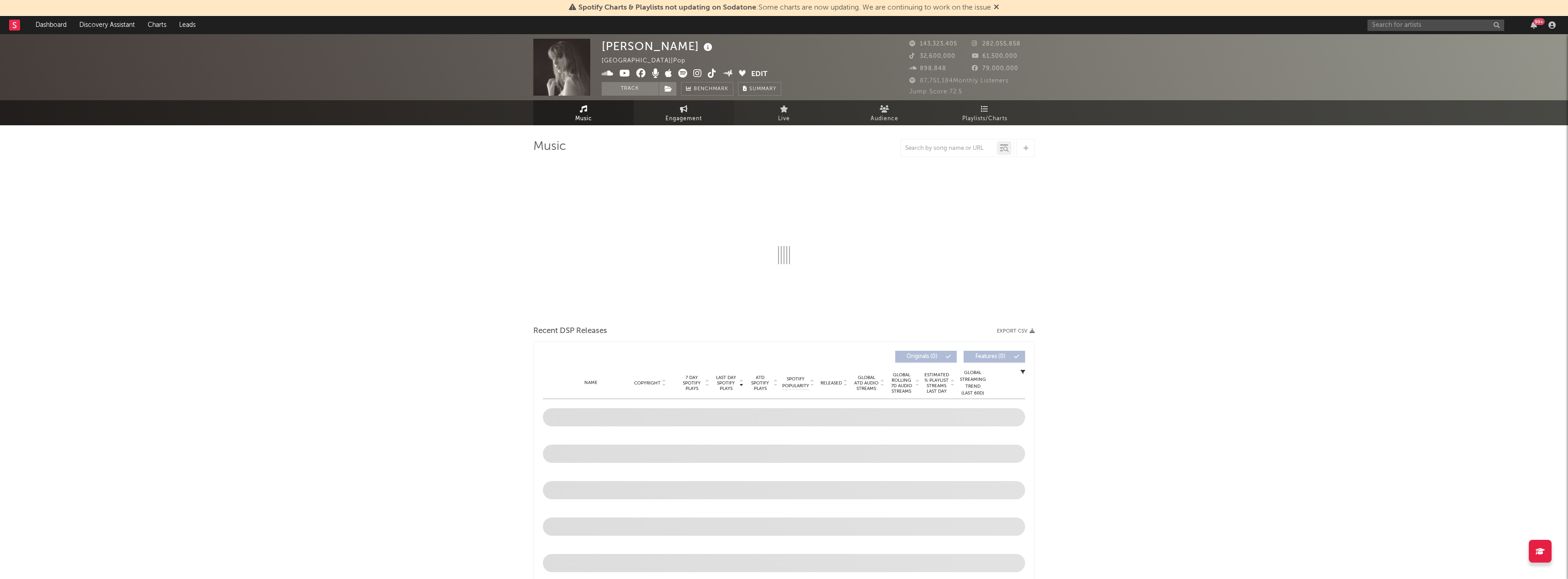
select select "1w"
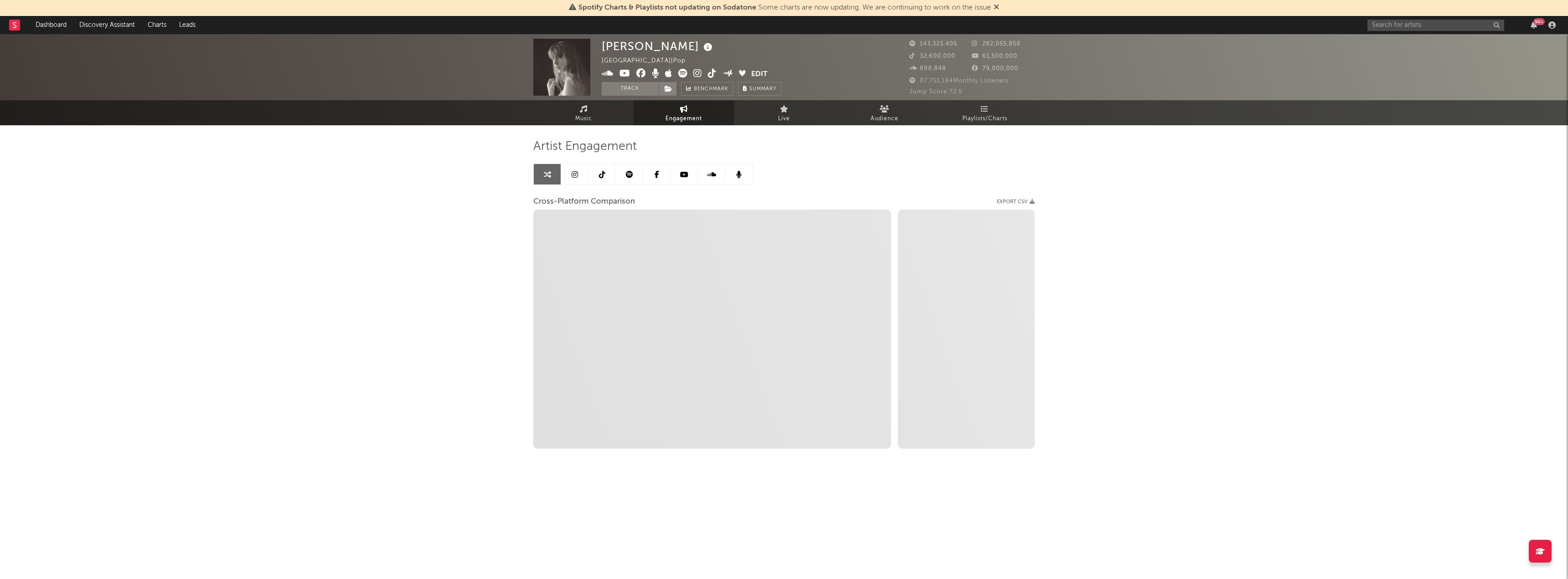
click at [629, 172] on icon at bounding box center [629, 175] width 7 height 7
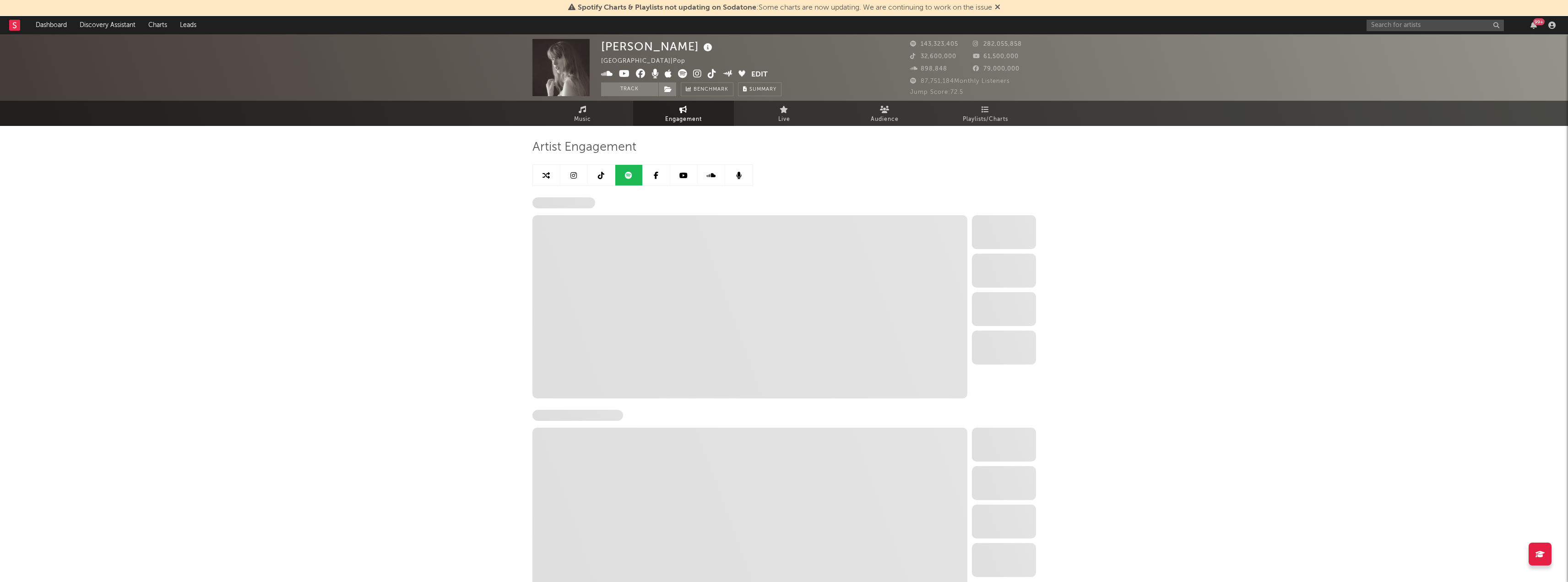
select select "6m"
select select "1w"
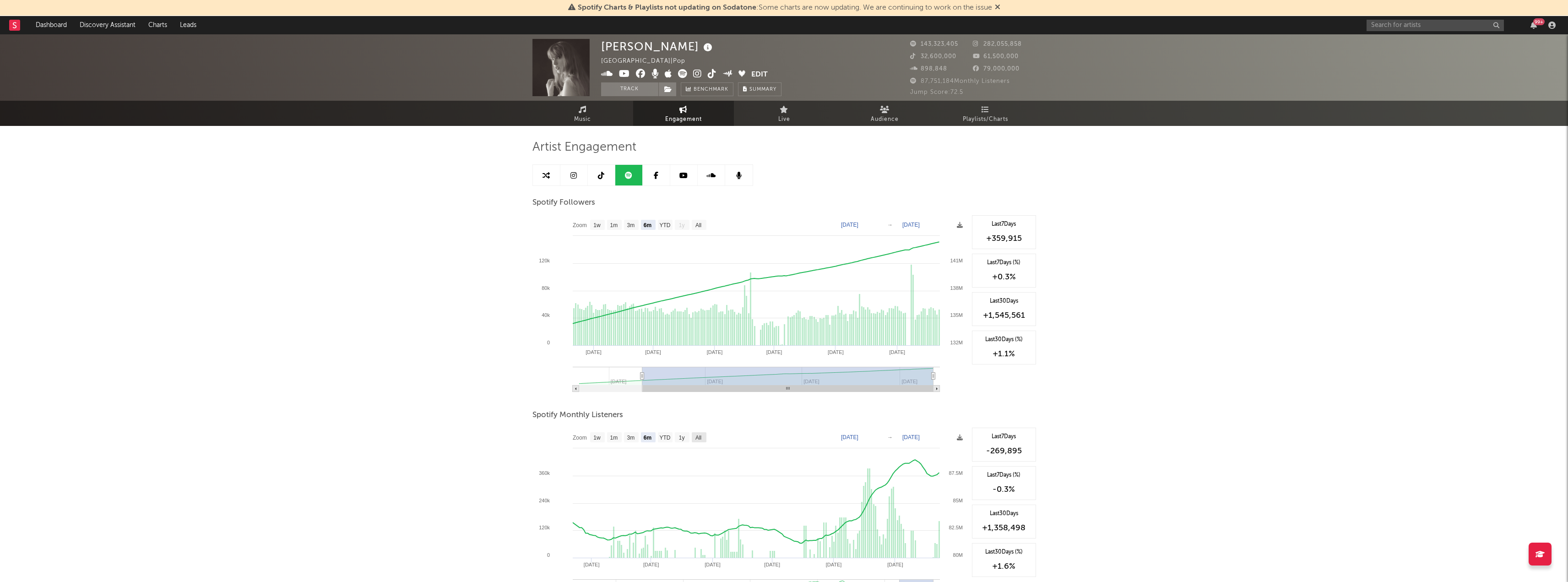
click at [698, 438] on text "All" at bounding box center [698, 438] width 6 height 6
select select "All"
type input "[DATE]"
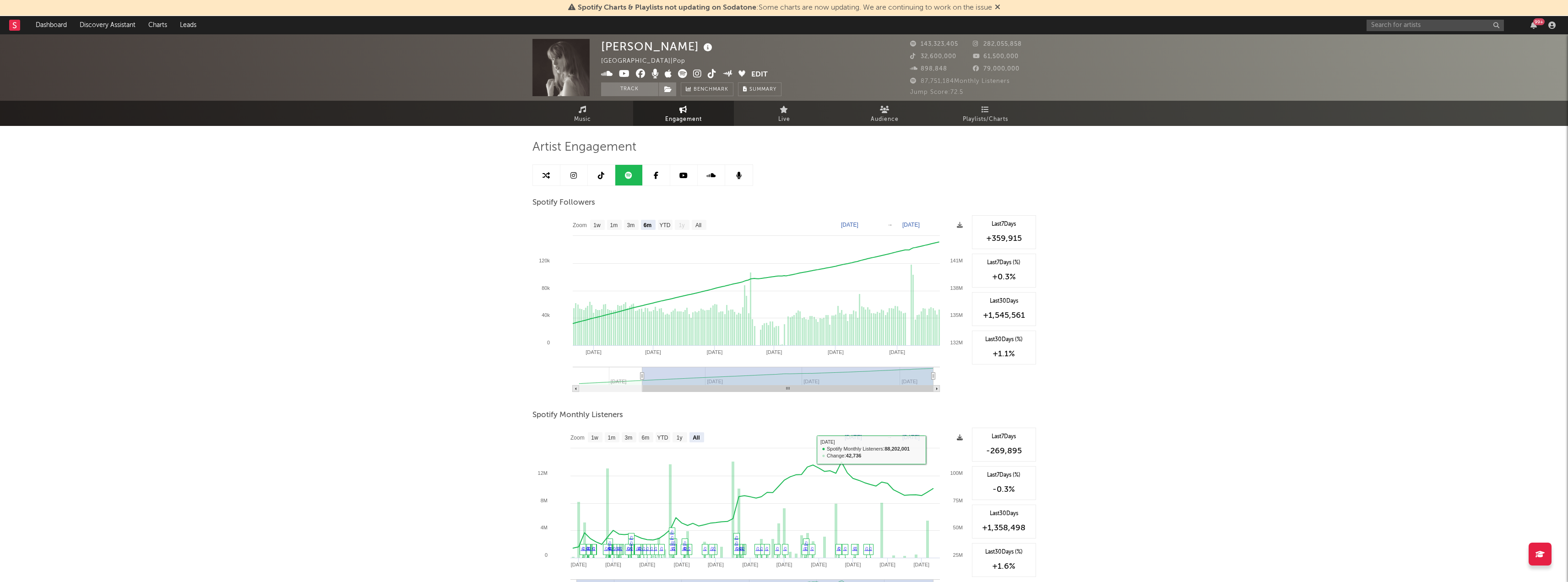
click at [958, 437] on icon at bounding box center [960, 438] width 6 height 6
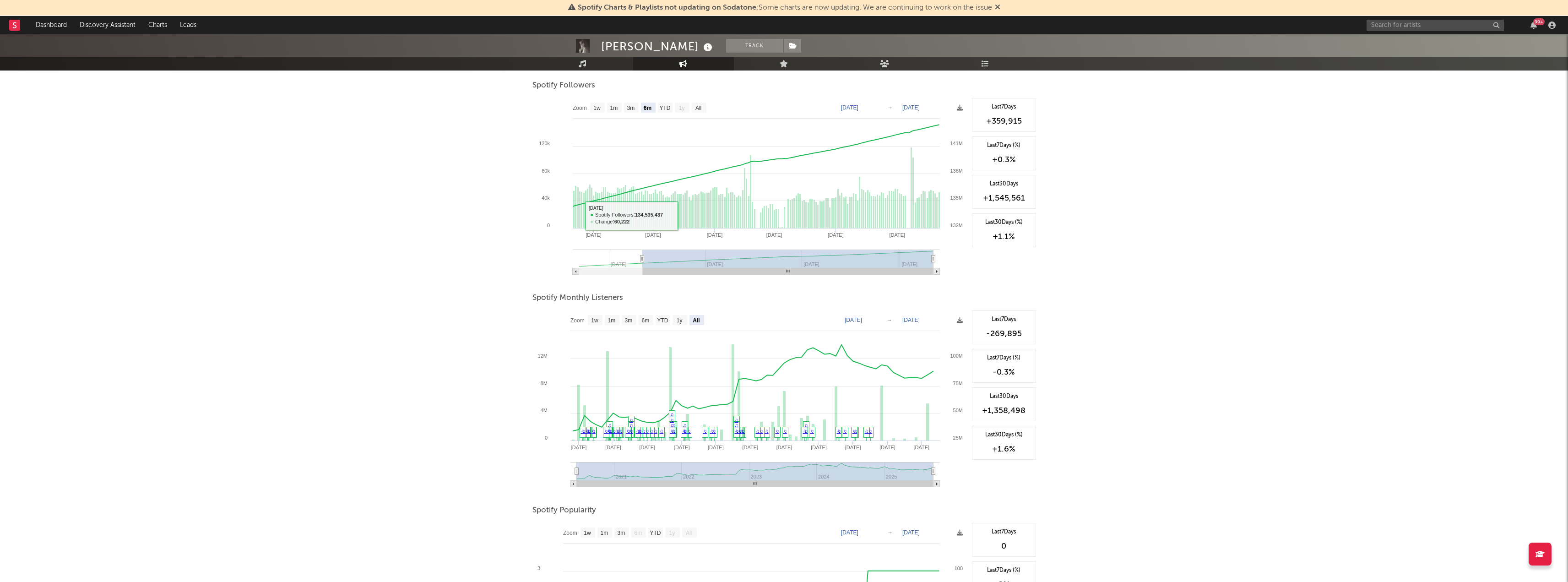
scroll to position [138, 0]
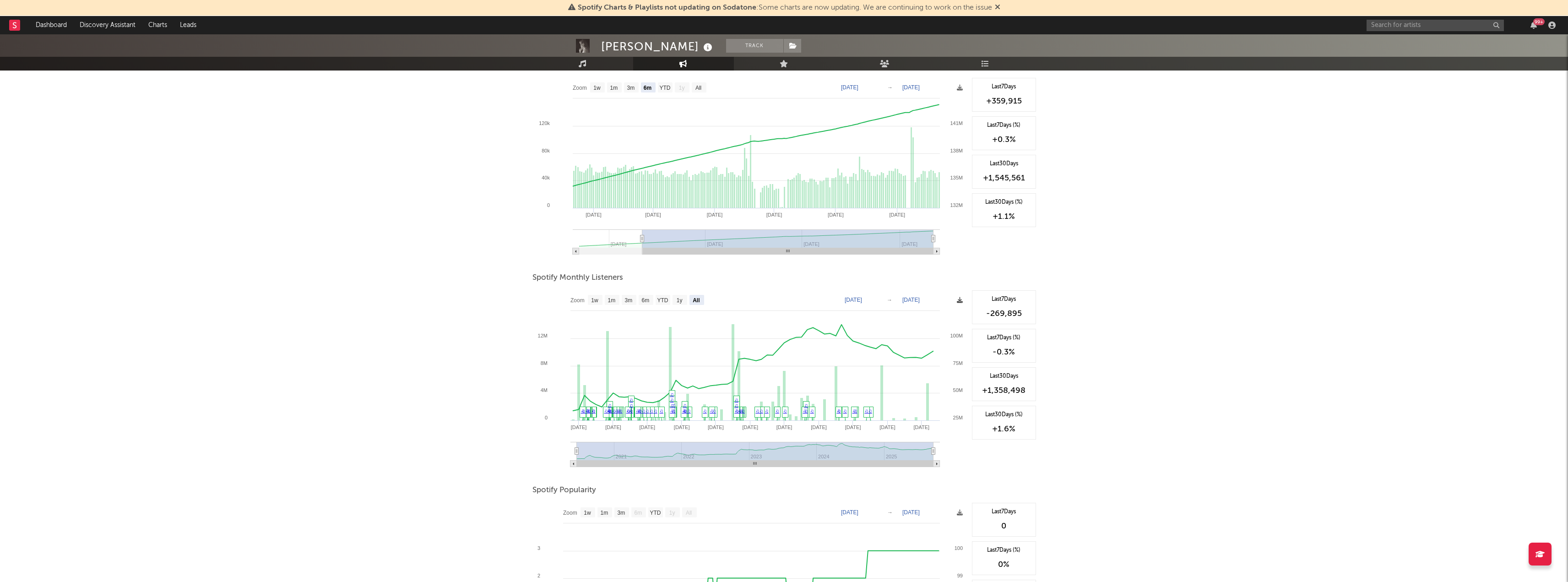
click at [960, 300] on icon at bounding box center [960, 300] width 6 height 6
click at [915, 310] on span "Download as CSV" at bounding box center [917, 309] width 92 height 15
